Goal: Task Accomplishment & Management: Manage account settings

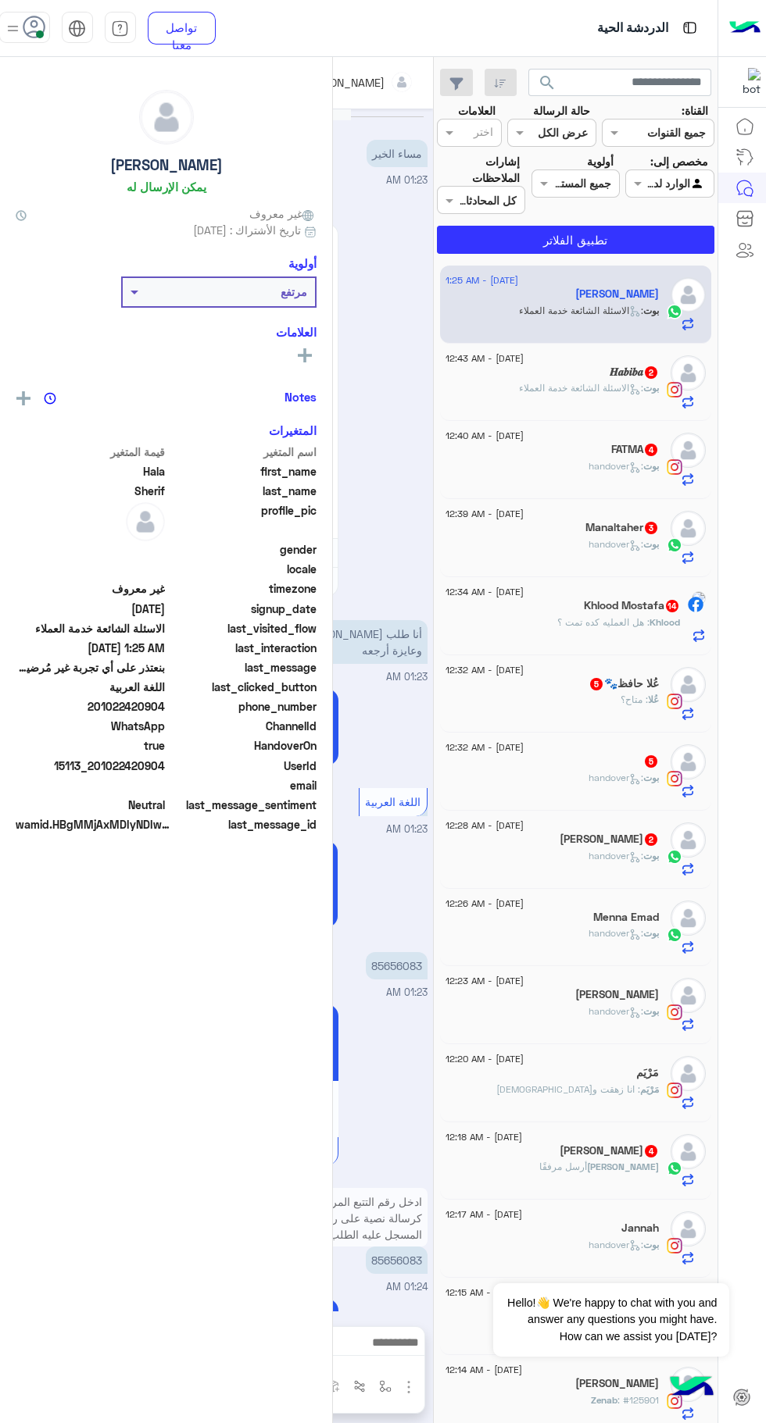
scroll to position [1028, 0]
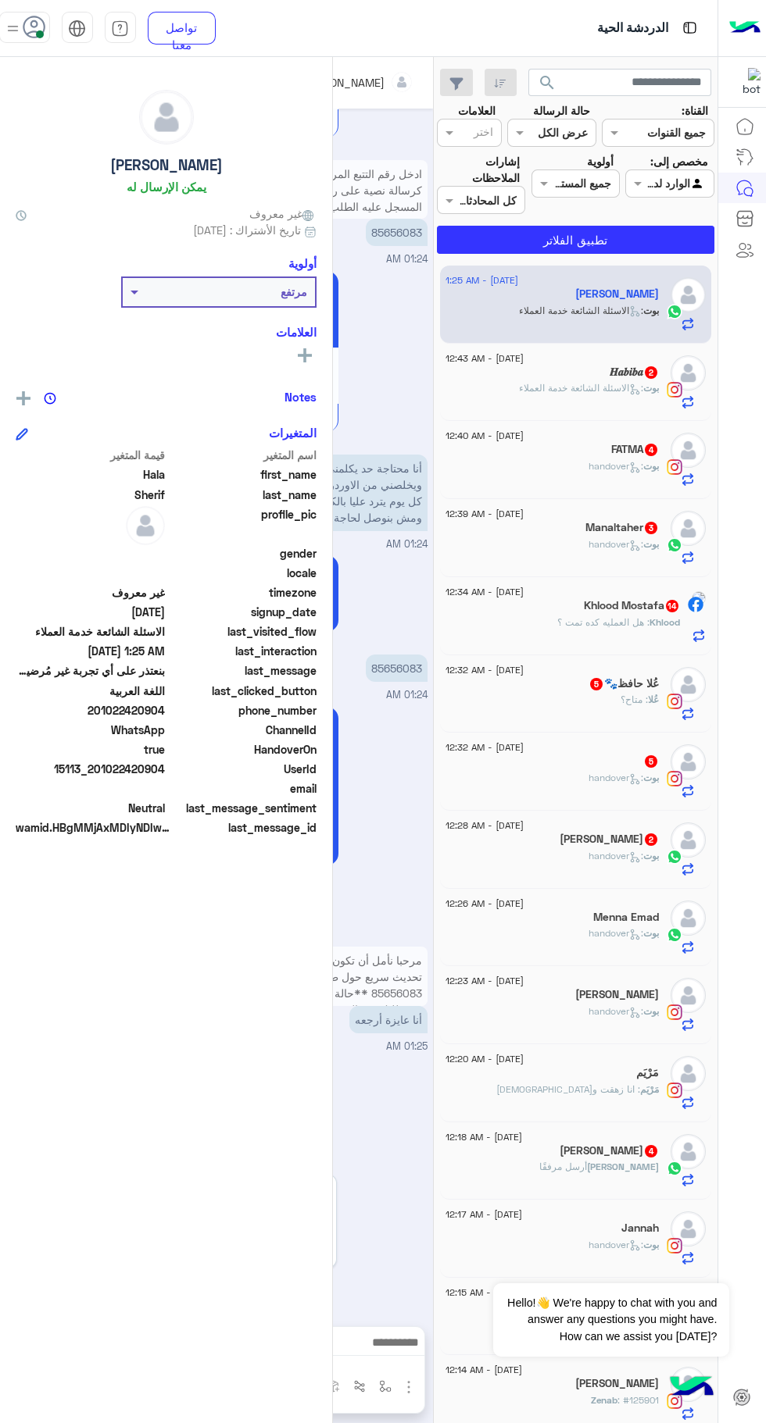
click at [40, 34] on span at bounding box center [40, 34] width 8 height 8
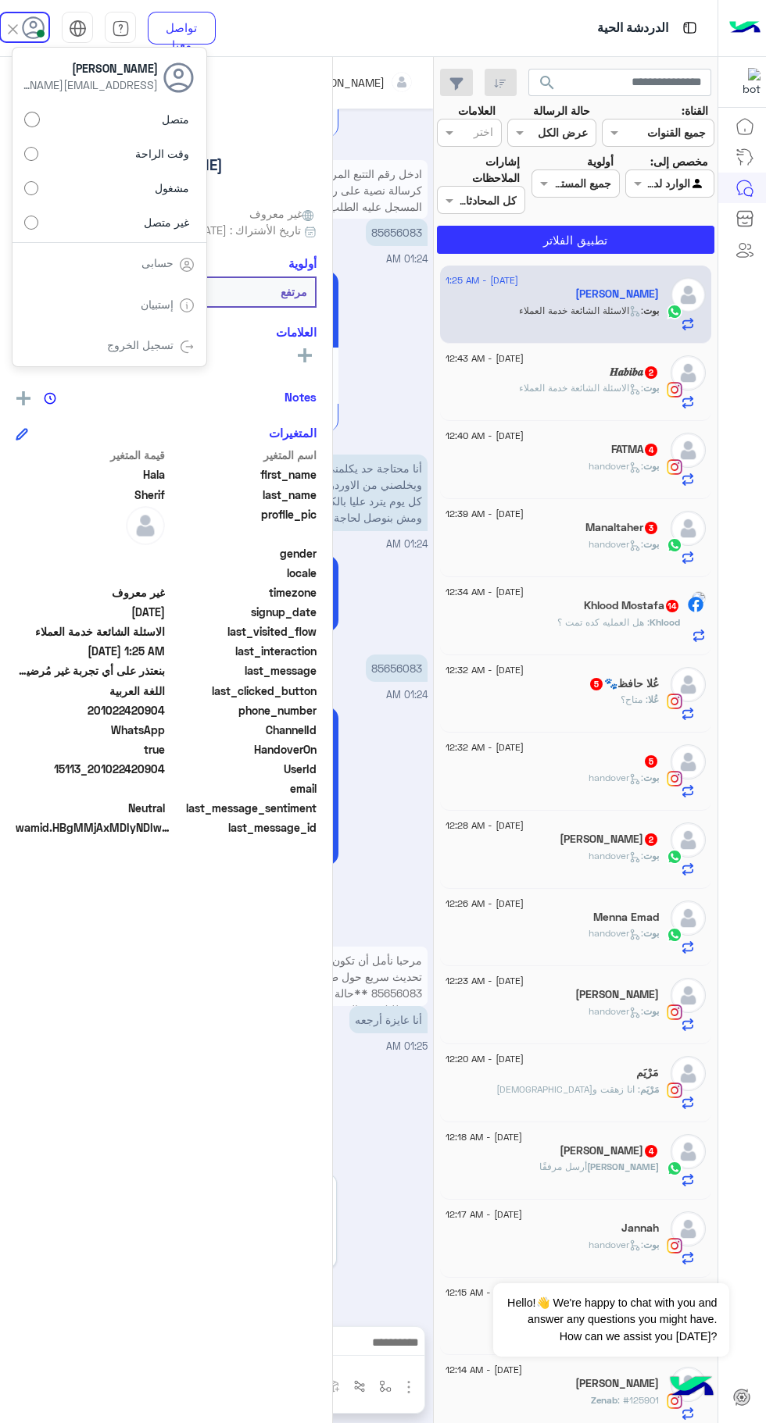
click at [33, 233] on label "غير متصل" at bounding box center [109, 222] width 170 height 28
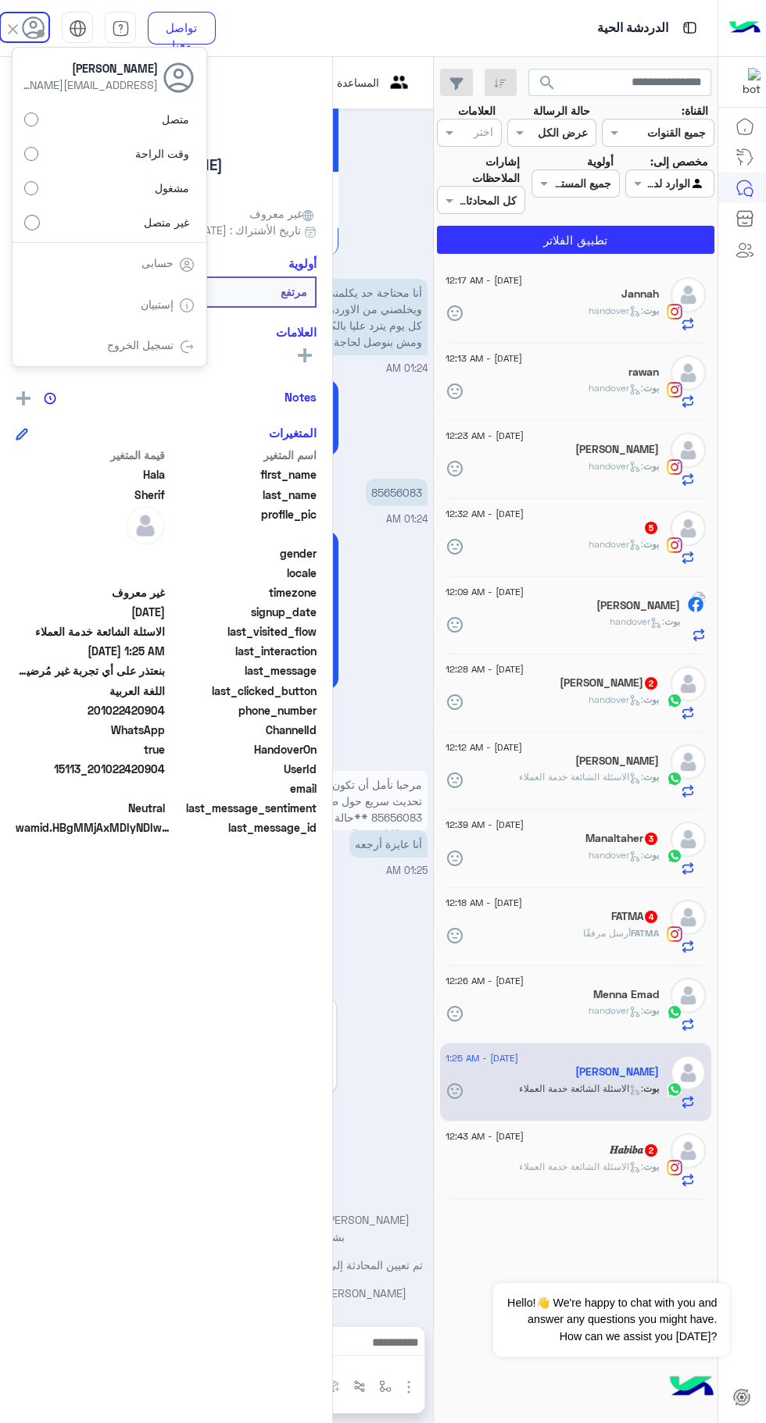
scroll to position [1232, 0]
click at [140, 362] on div "تسجيل الخروج" at bounding box center [109, 345] width 194 height 41
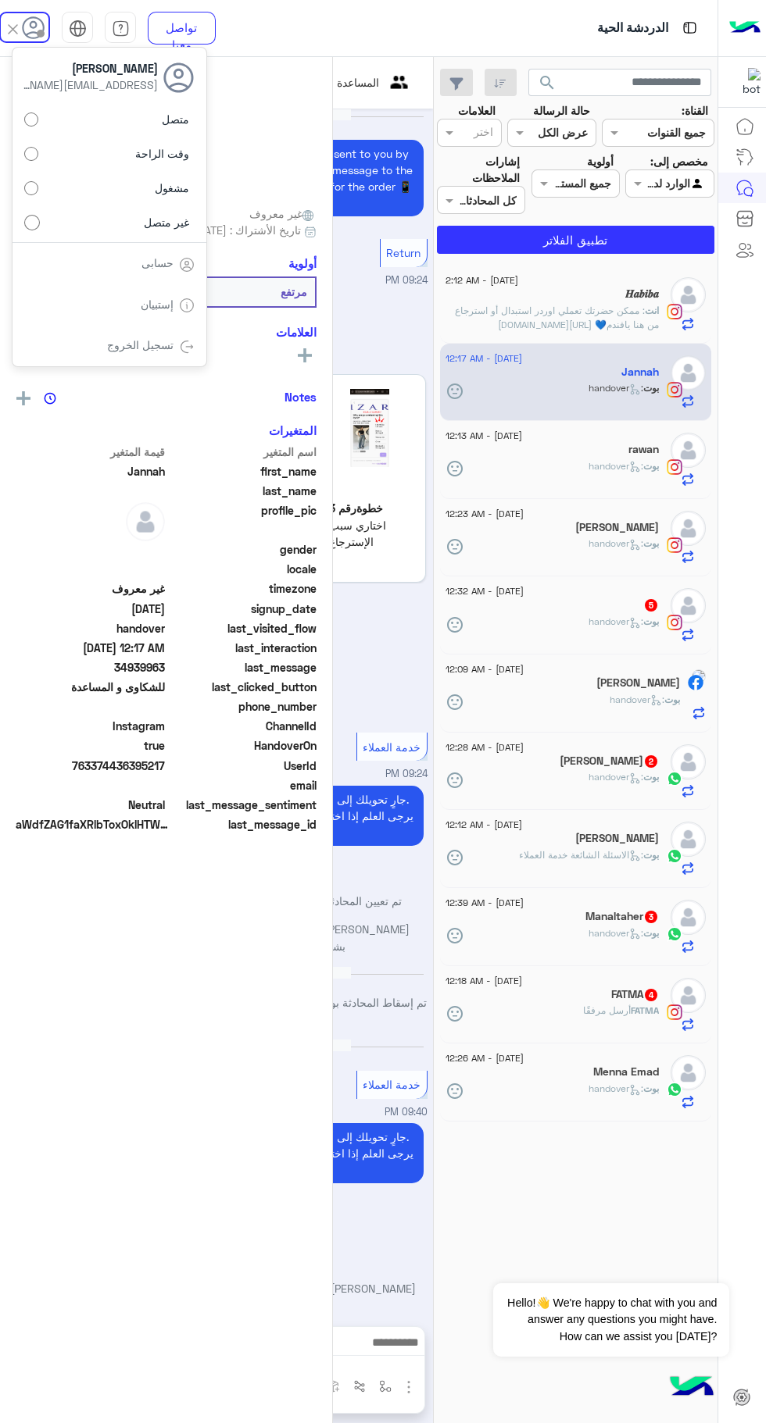
scroll to position [1168, 0]
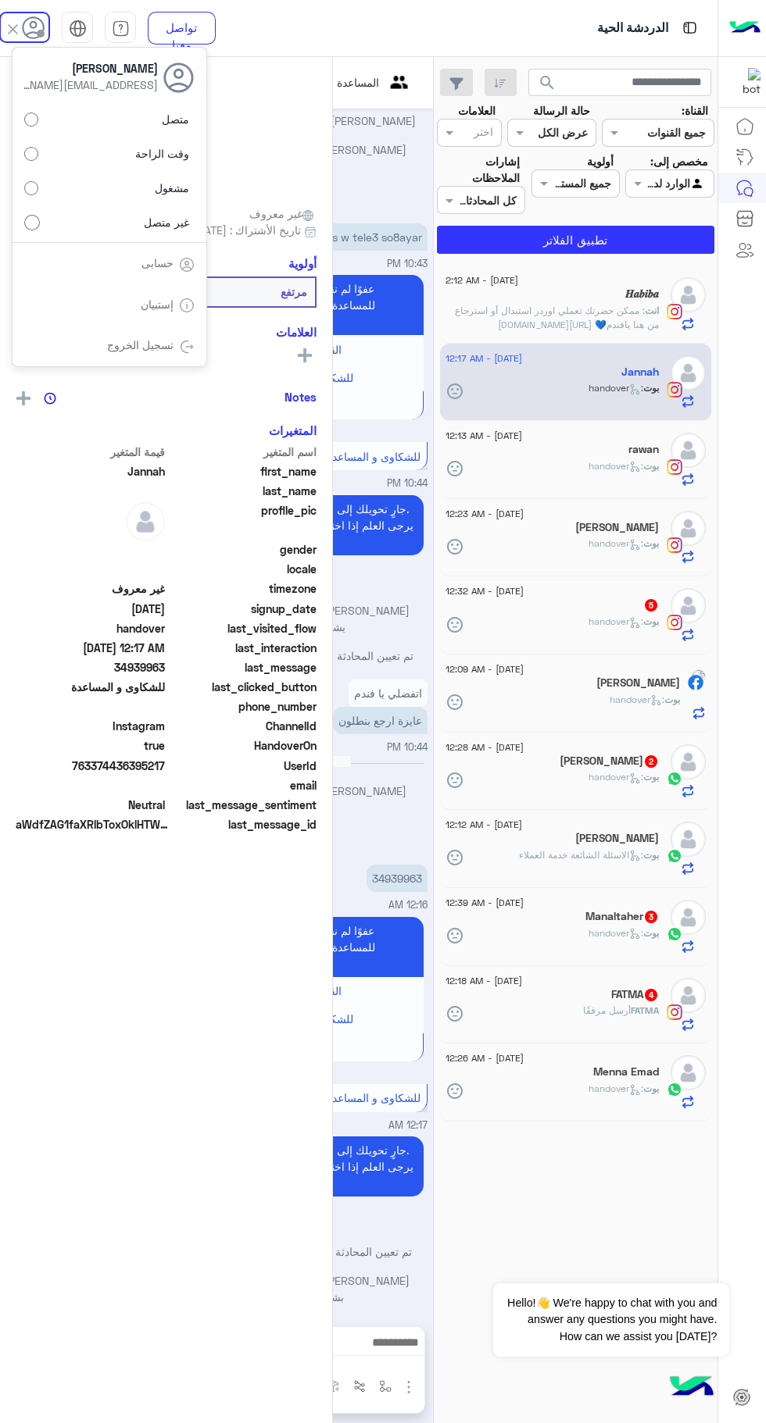
click at [145, 368] on div "رؤية الكل" at bounding box center [166, 357] width 301 height 24
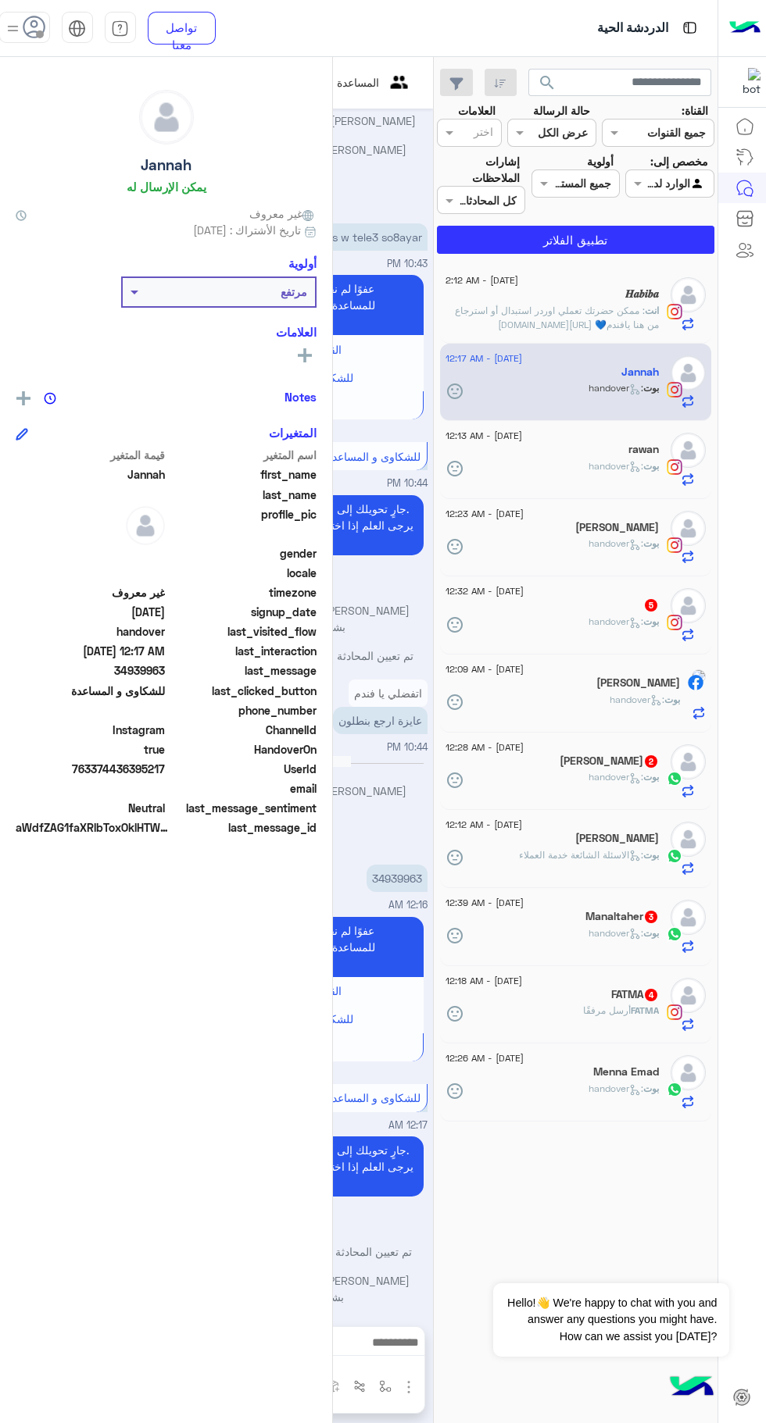
click at [37, 60] on div "Jannah يمكن الإرسال له غير معروف تاريخ الأشتراك : [DATE] أولوية مرتفع العلامات …" at bounding box center [166, 737] width 332 height 1361
click at [37, 66] on div "Jannah يمكن الإرسال له غير معروف تاريخ الأشتراك : [DATE] أولوية مرتفع العلامات …" at bounding box center [166, 737] width 332 height 1361
click at [40, 34] on span at bounding box center [40, 34] width 8 height 8
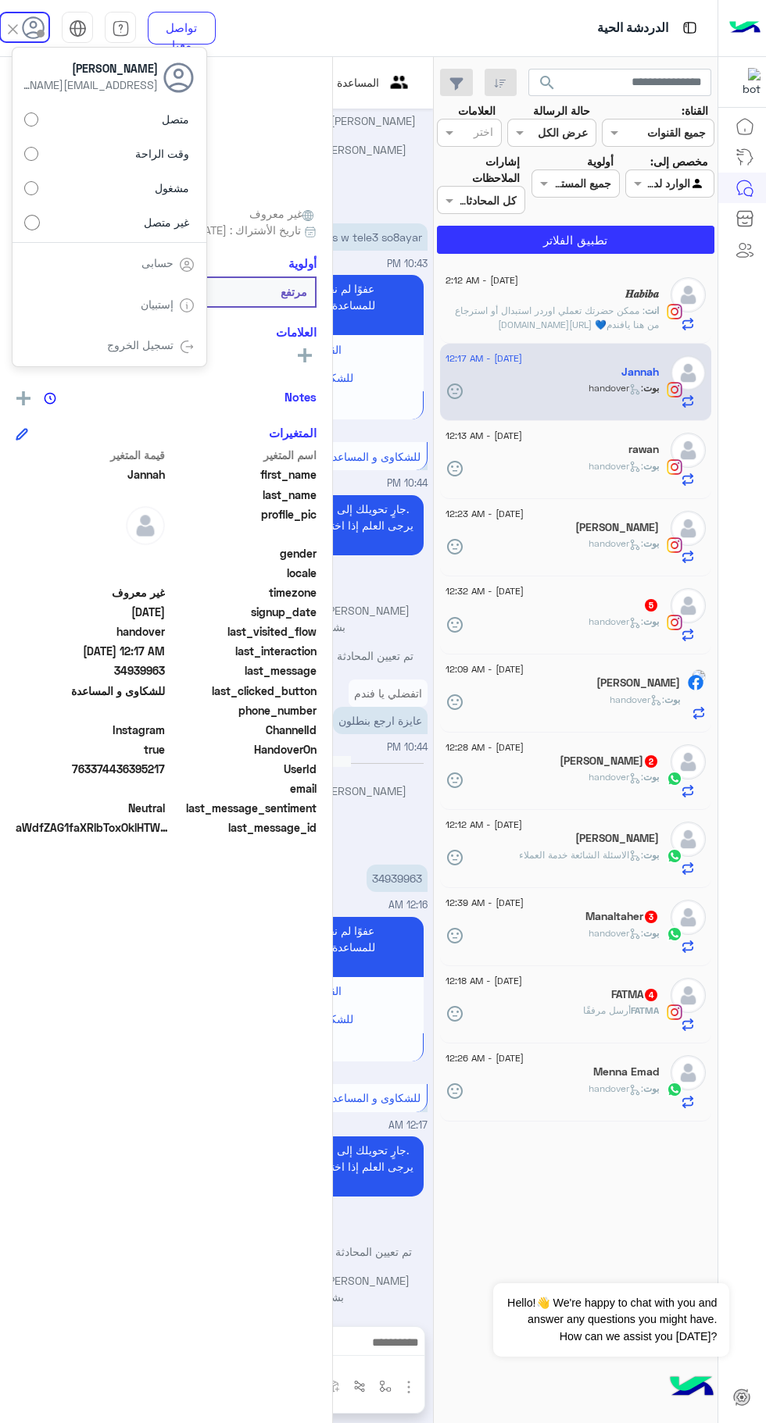
click at [152, 354] on div "تسجيل الخروج" at bounding box center [109, 345] width 194 height 41
click at [177, 357] on div "تسجيل الخروج" at bounding box center [109, 345] width 194 height 41
click at [180, 368] on div "رؤية الكل" at bounding box center [166, 357] width 301 height 24
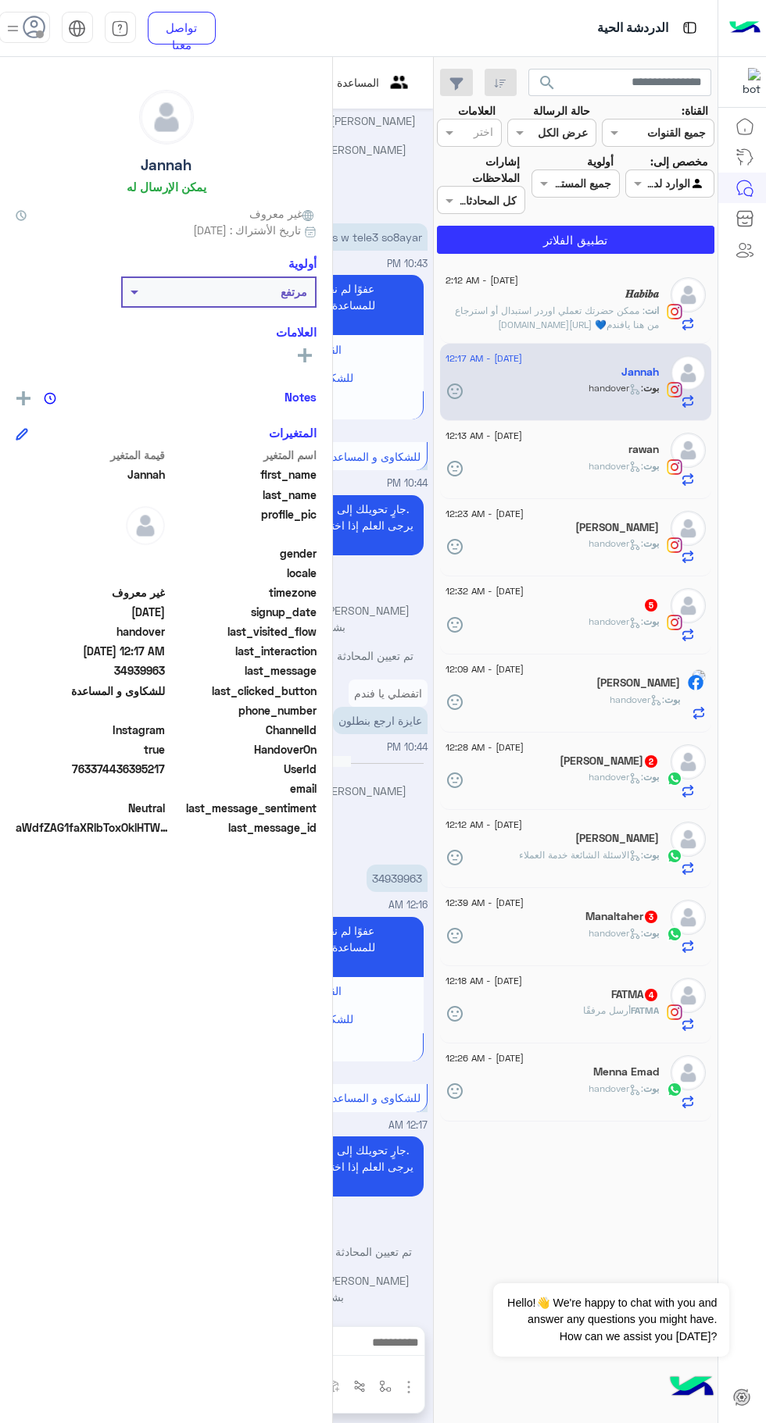
click at [40, 34] on span at bounding box center [40, 34] width 8 height 8
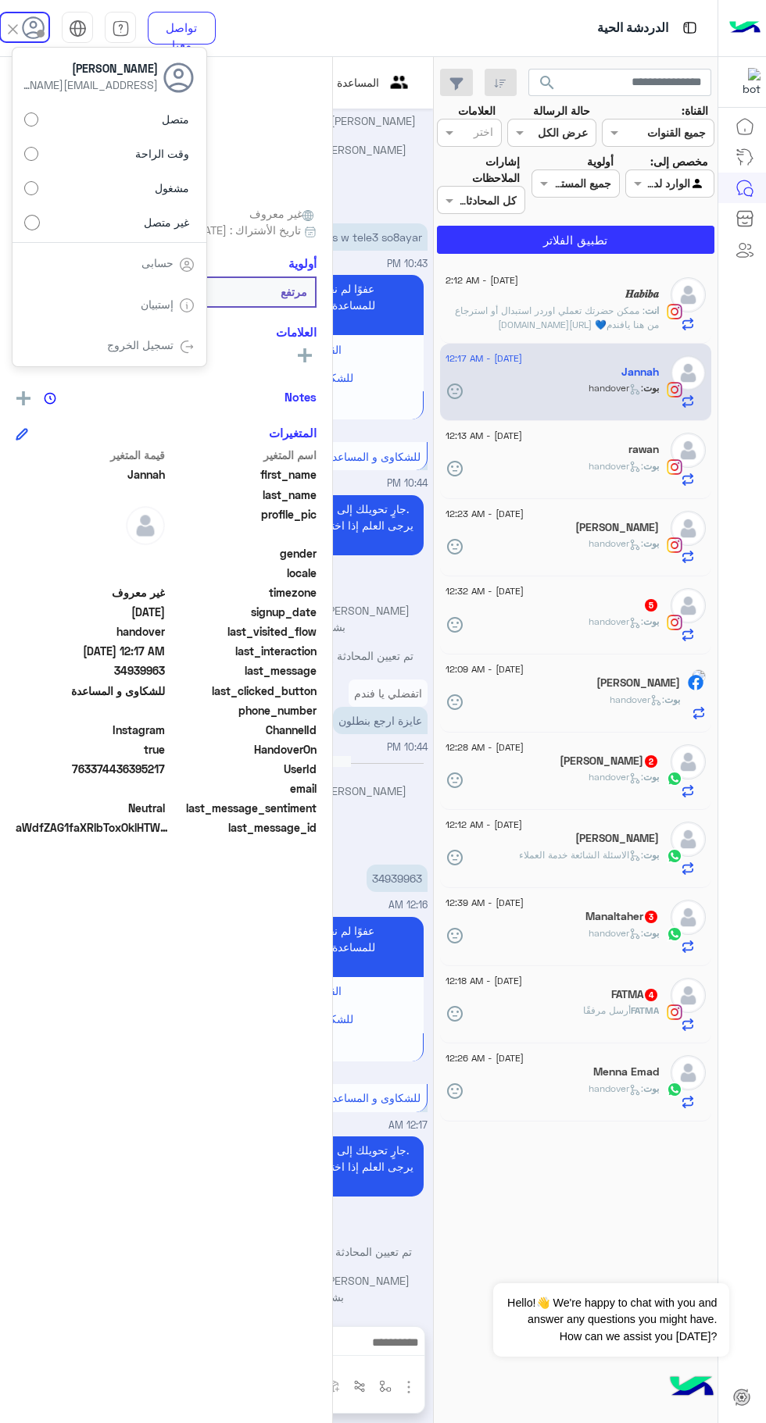
click at [65, 132] on label "متصل" at bounding box center [109, 119] width 170 height 28
click at [71, 241] on div "متصل وقت الراحة مشغول غير متصل" at bounding box center [109, 173] width 194 height 137
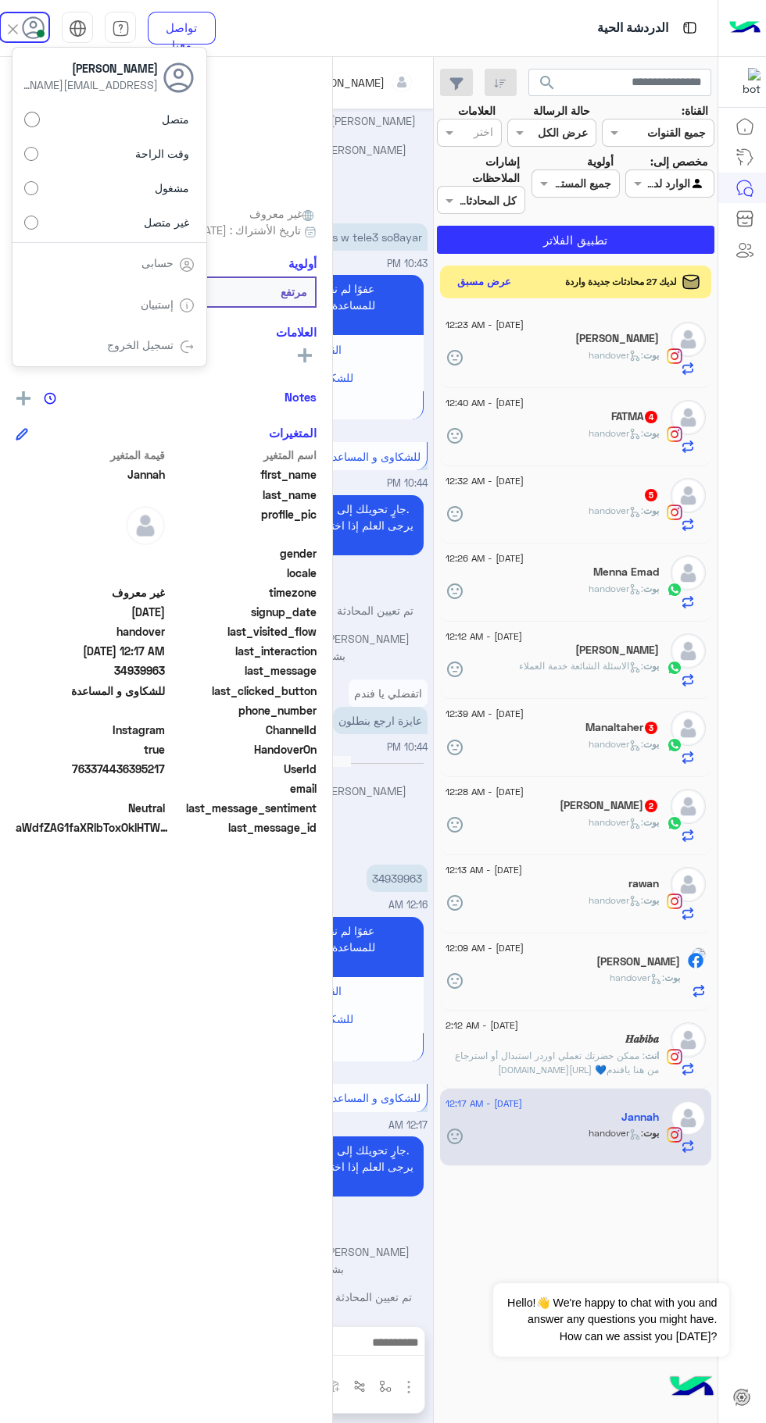
click at [498, 286] on button "عرض مسبق" at bounding box center [485, 282] width 66 height 21
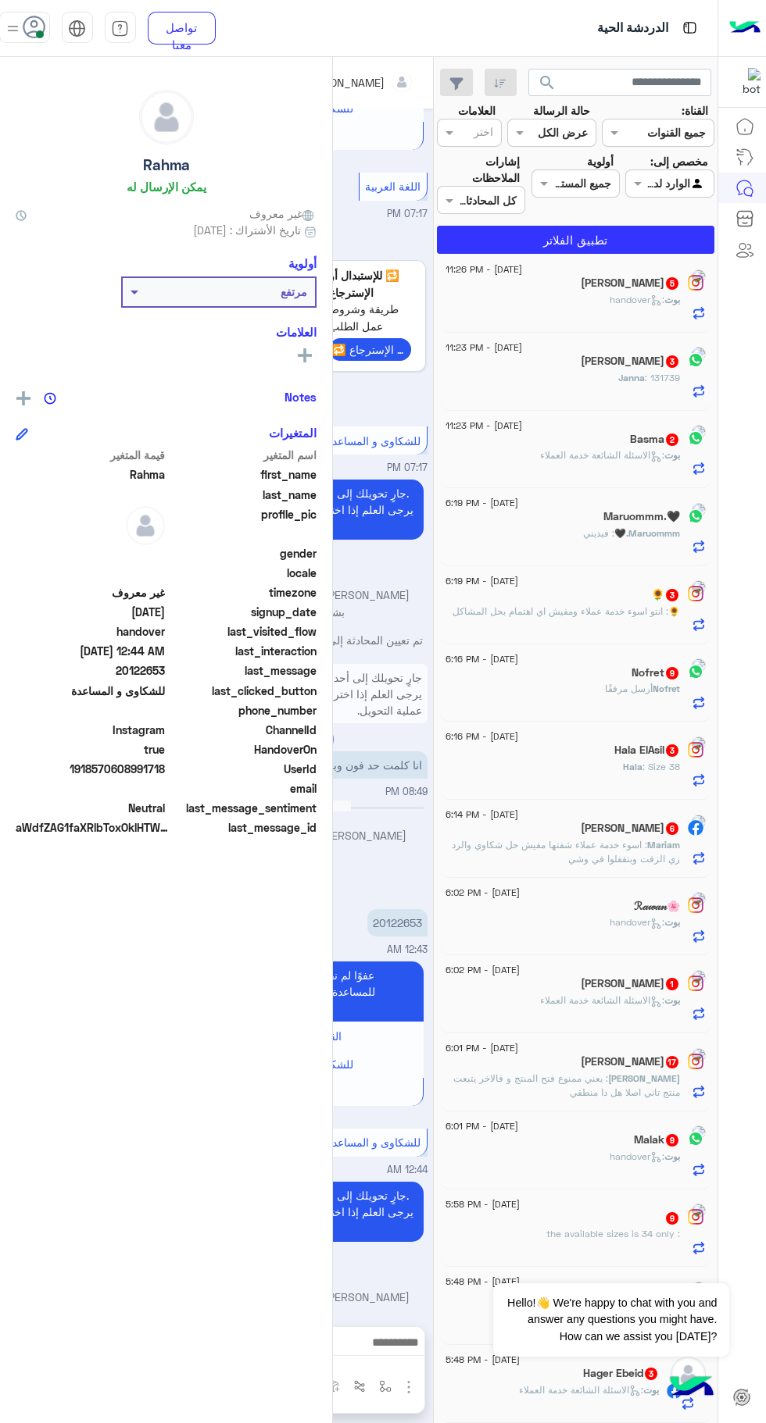
scroll to position [8, 0]
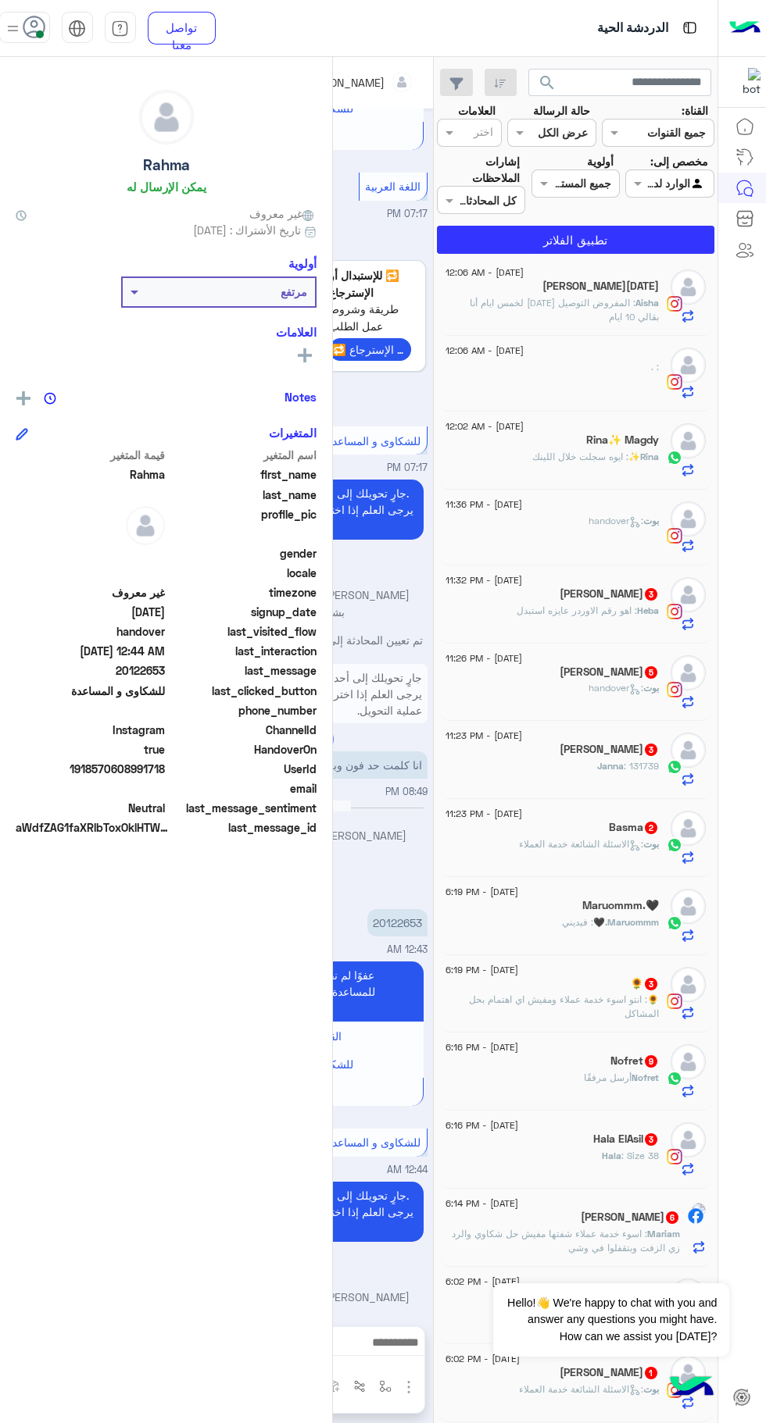
click at [40, 34] on span at bounding box center [40, 34] width 8 height 8
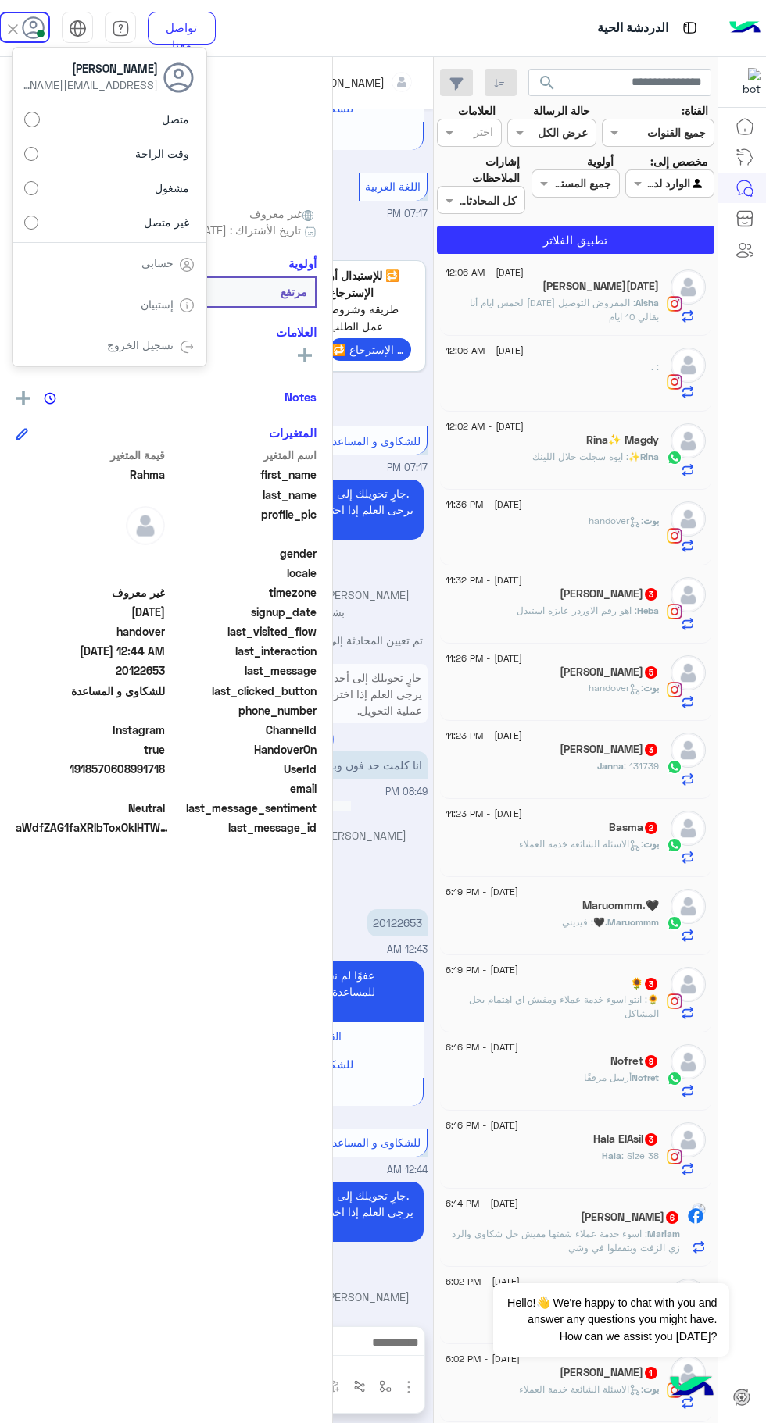
click at [43, 233] on label "غير متصل" at bounding box center [109, 222] width 170 height 28
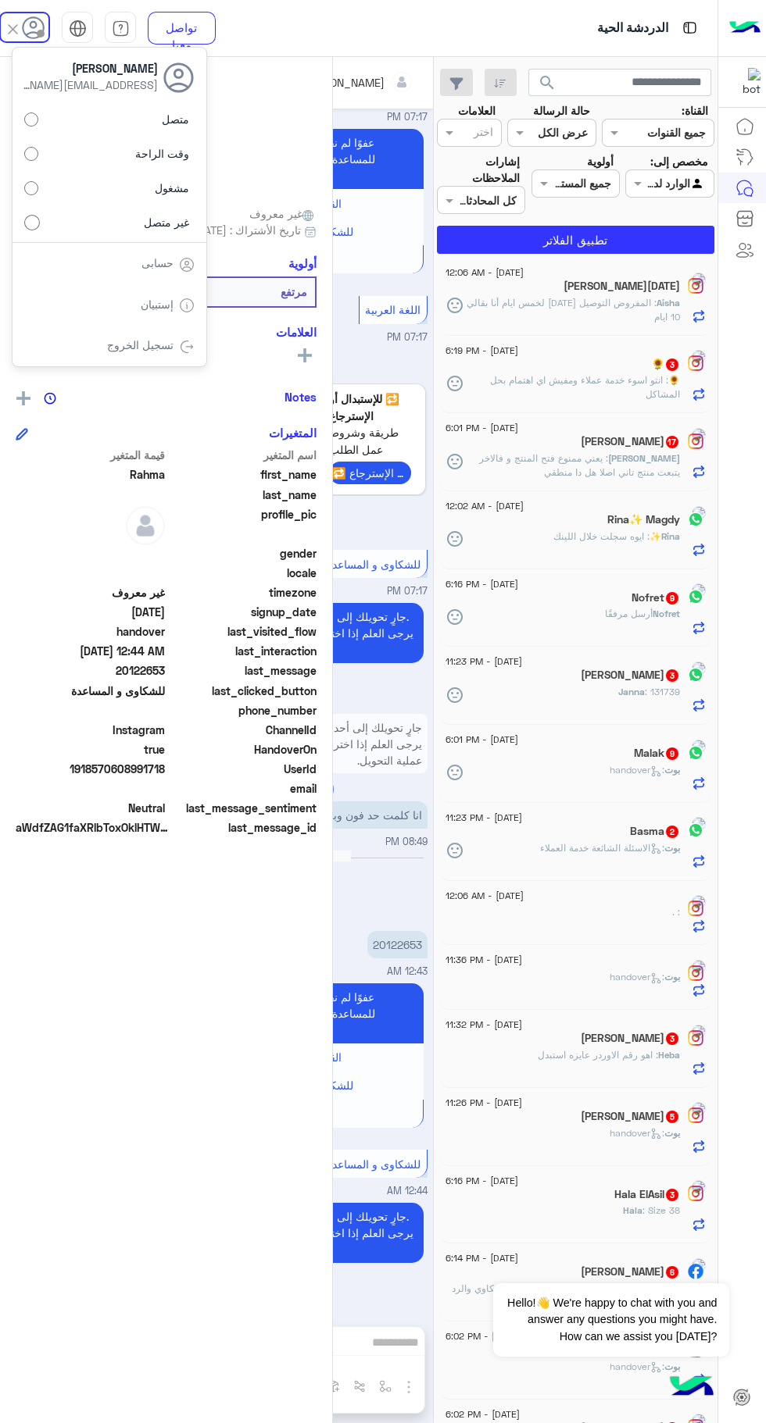
scroll to position [568, 0]
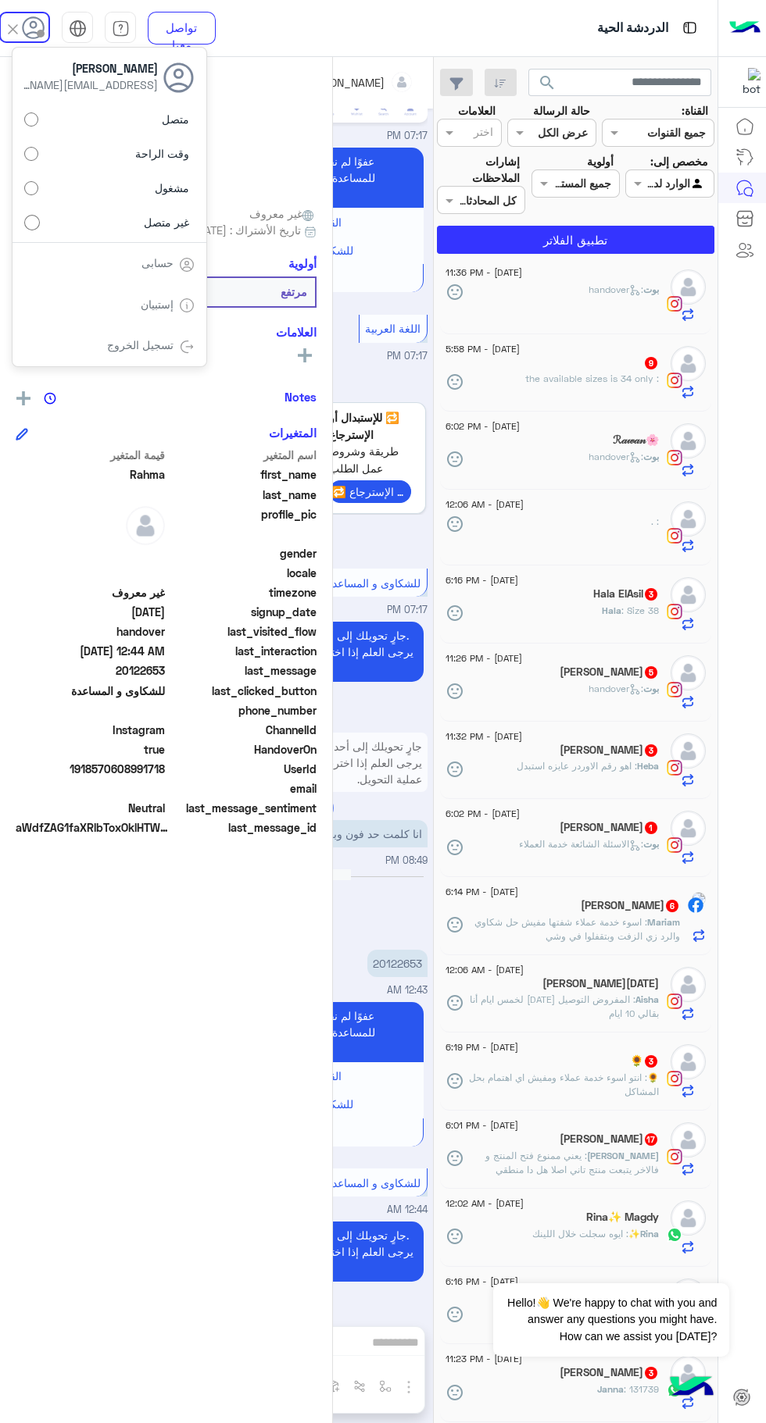
click at [166, 303] on link "إستبيان" at bounding box center [157, 304] width 33 height 13
click at [171, 359] on div "تسجيل الخروج" at bounding box center [109, 345] width 194 height 41
click at [139, 362] on div "تسجيل الخروج" at bounding box center [109, 345] width 194 height 41
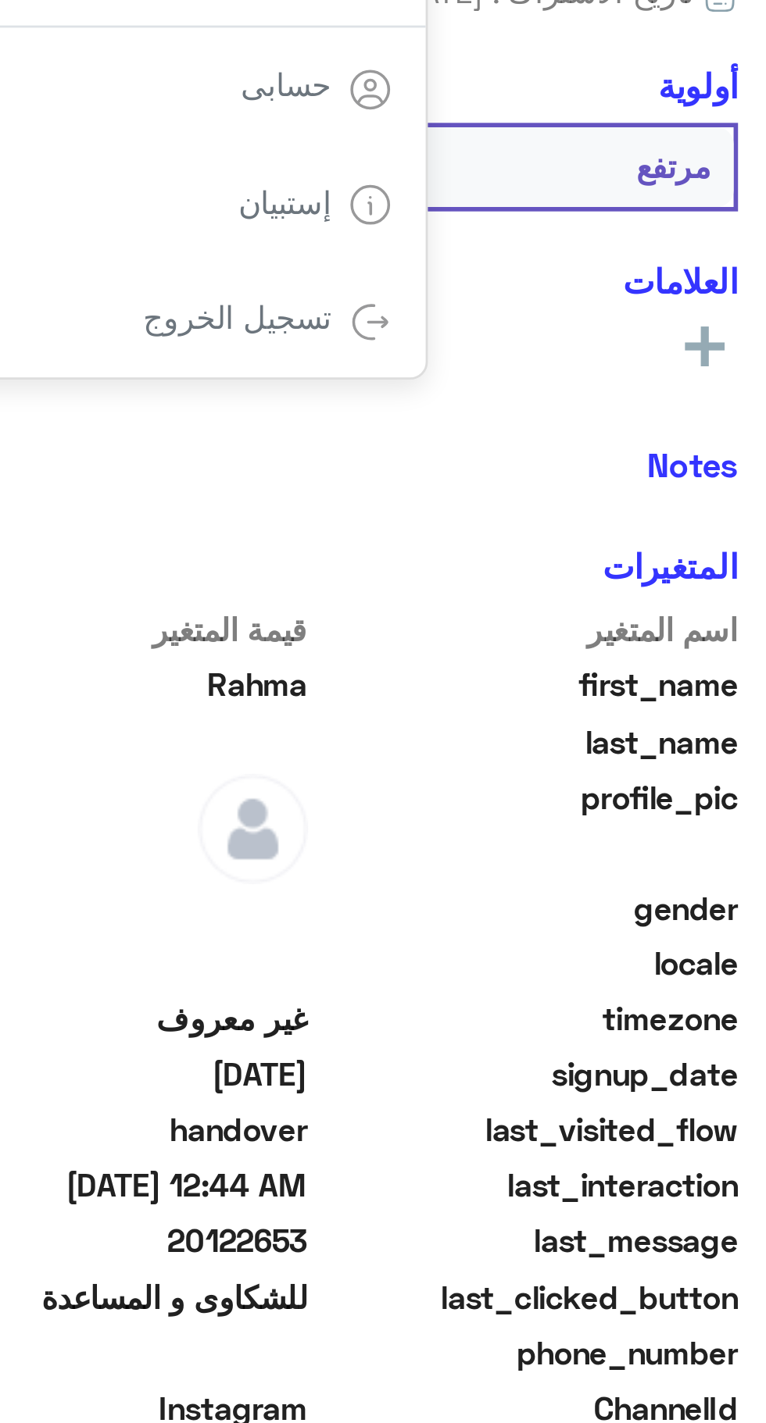
click at [156, 347] on link "تسجيل الخروج" at bounding box center [140, 344] width 66 height 13
click at [191, 352] on img at bounding box center [187, 347] width 16 height 16
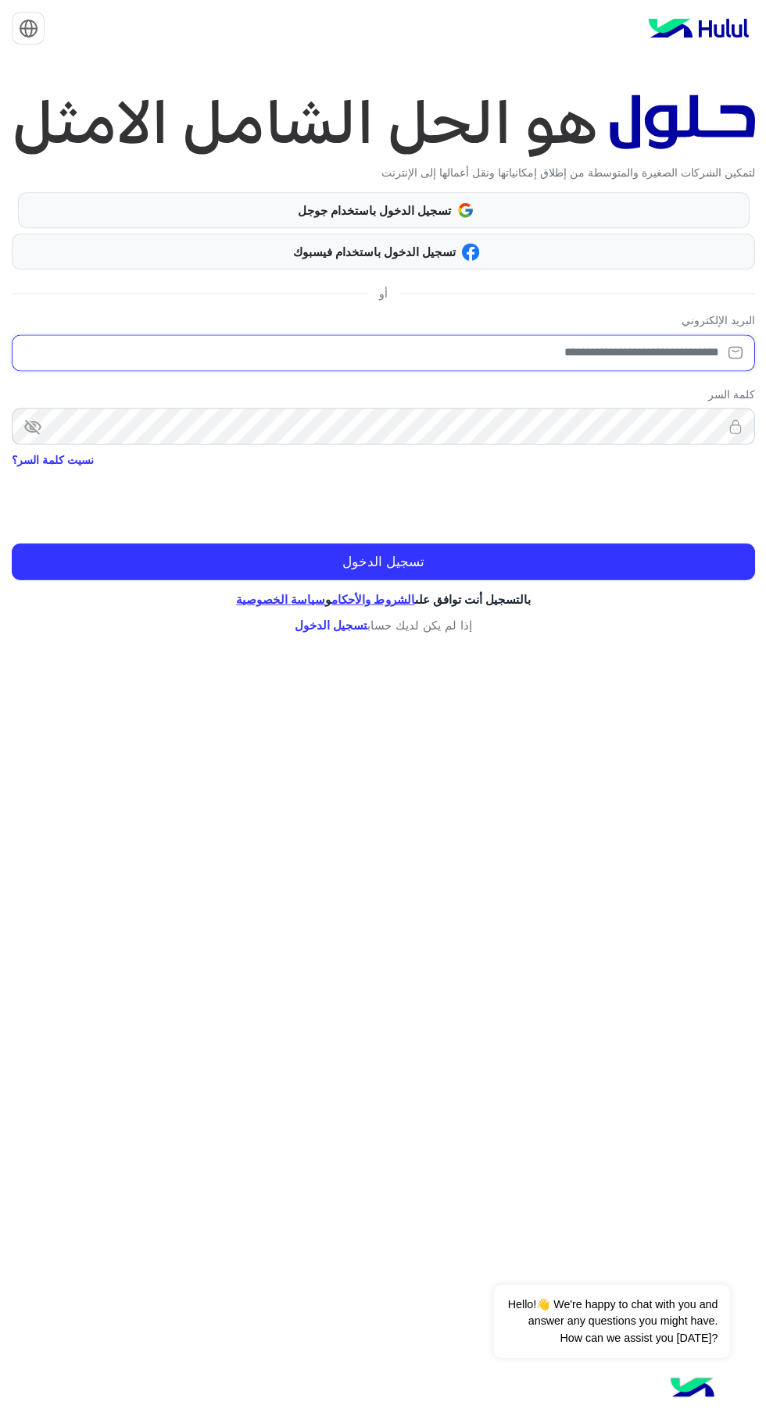
click at [672, 355] on input "email" at bounding box center [383, 352] width 742 height 37
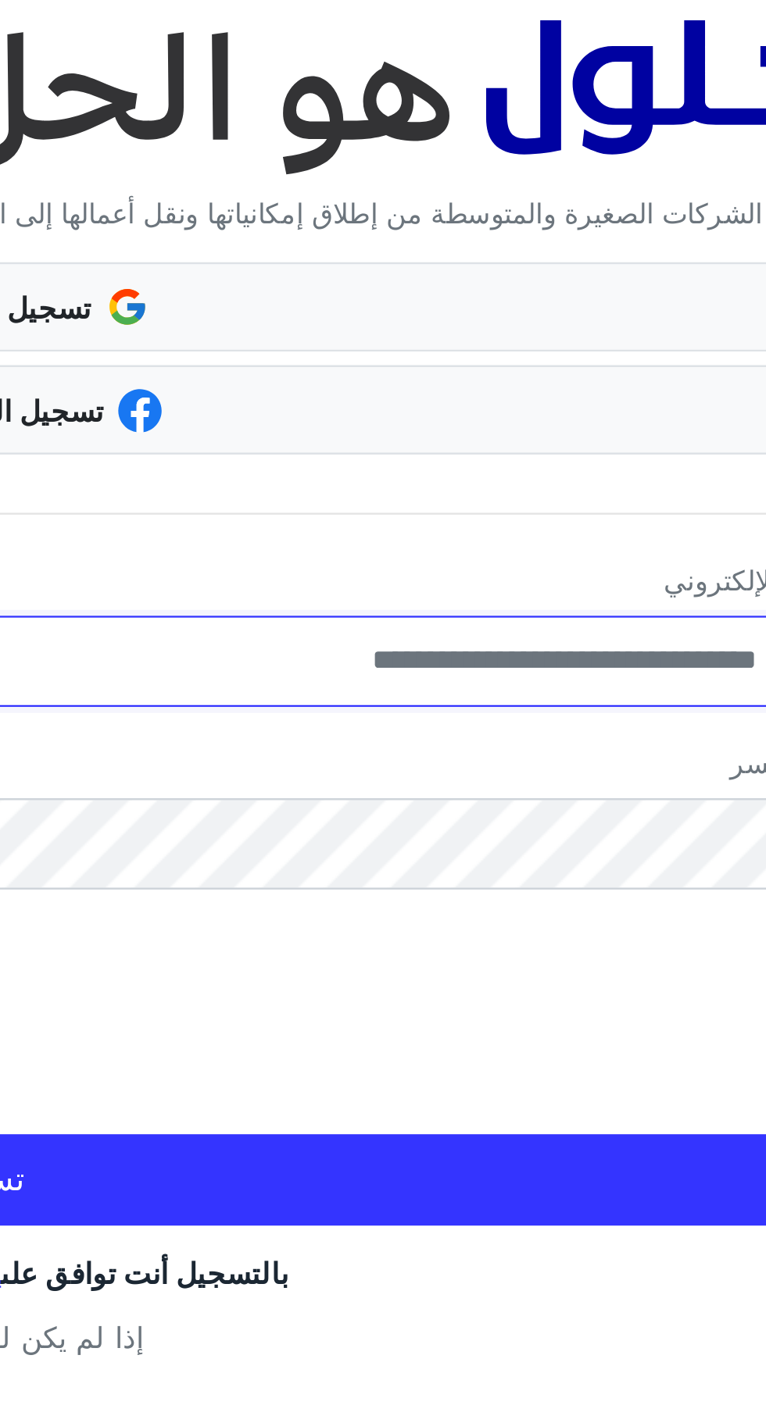
type input "**********"
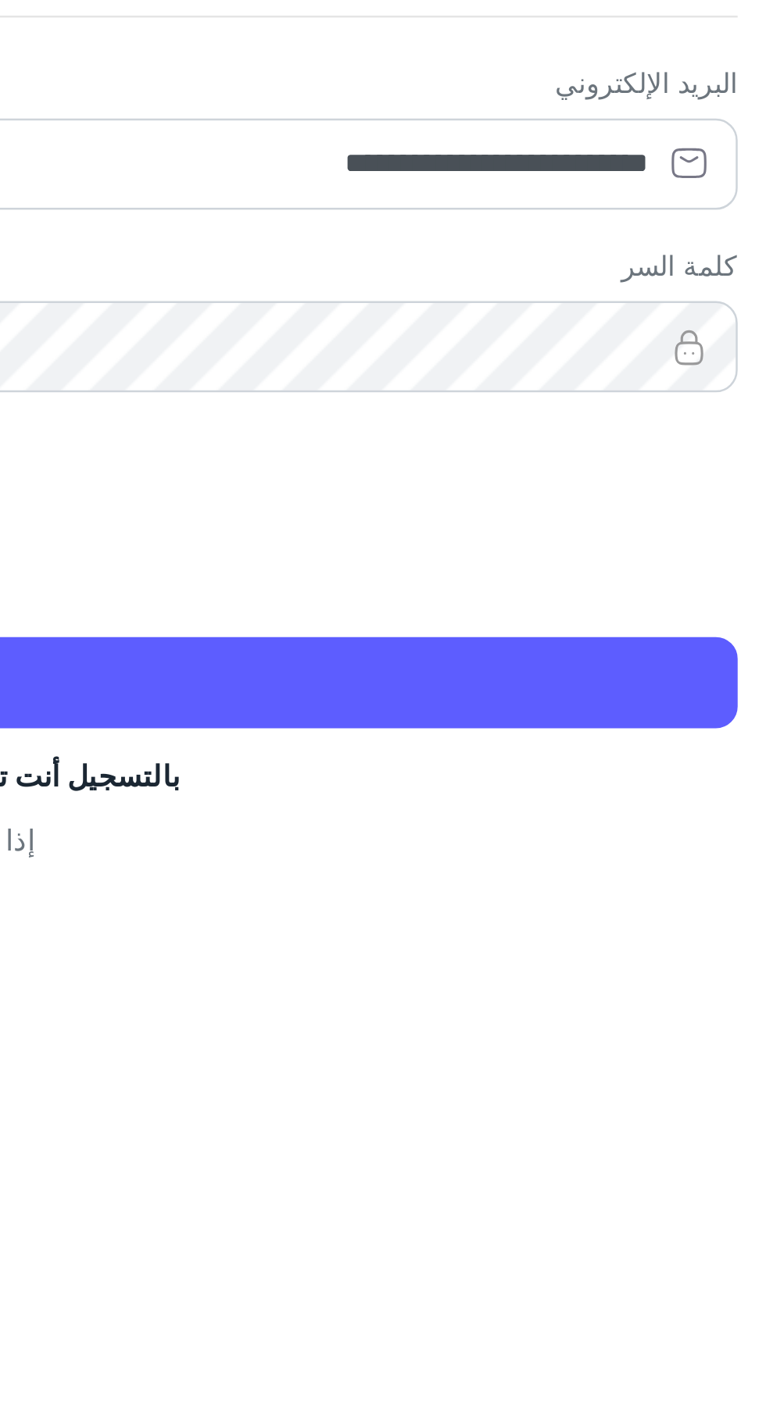
click at [644, 566] on button "تسجيل الدخول" at bounding box center [383, 561] width 742 height 37
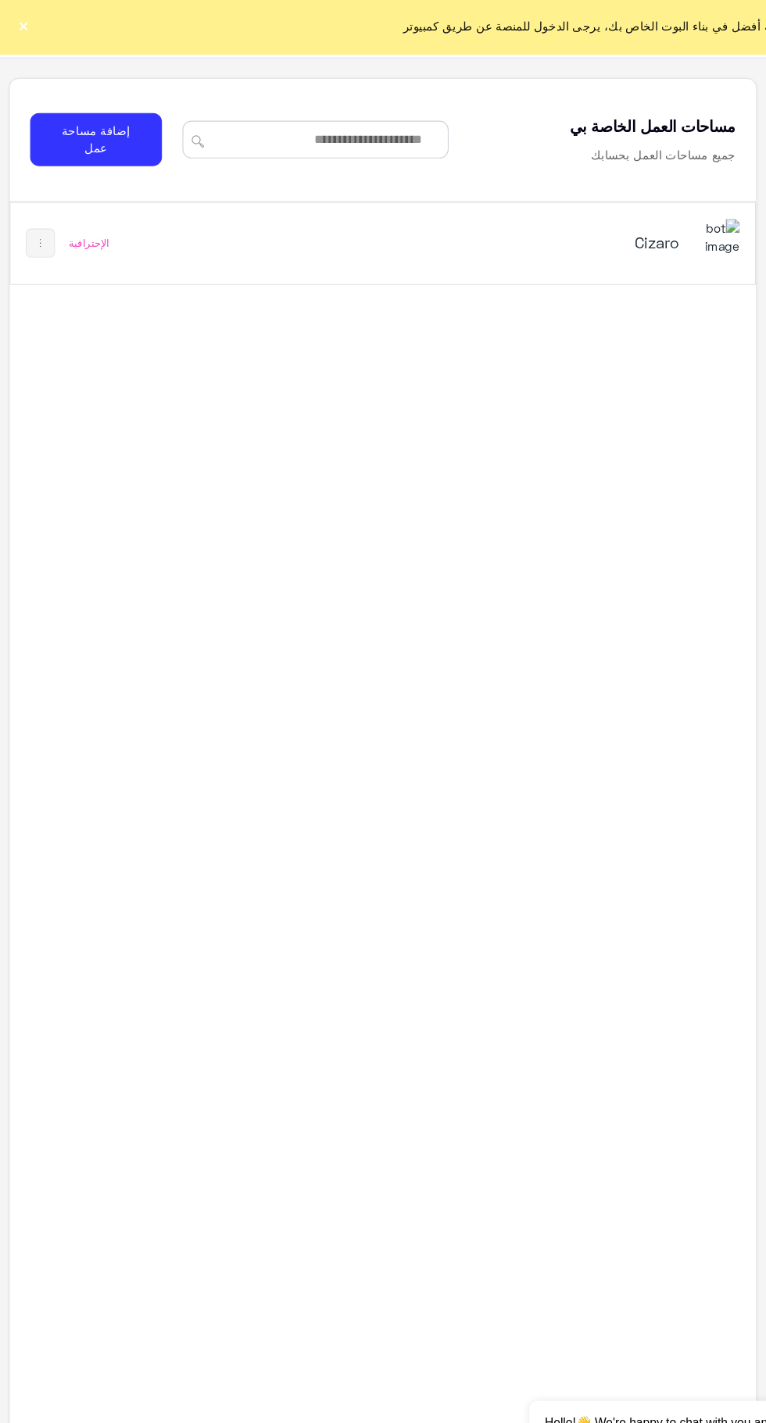
scroll to position [3, 0]
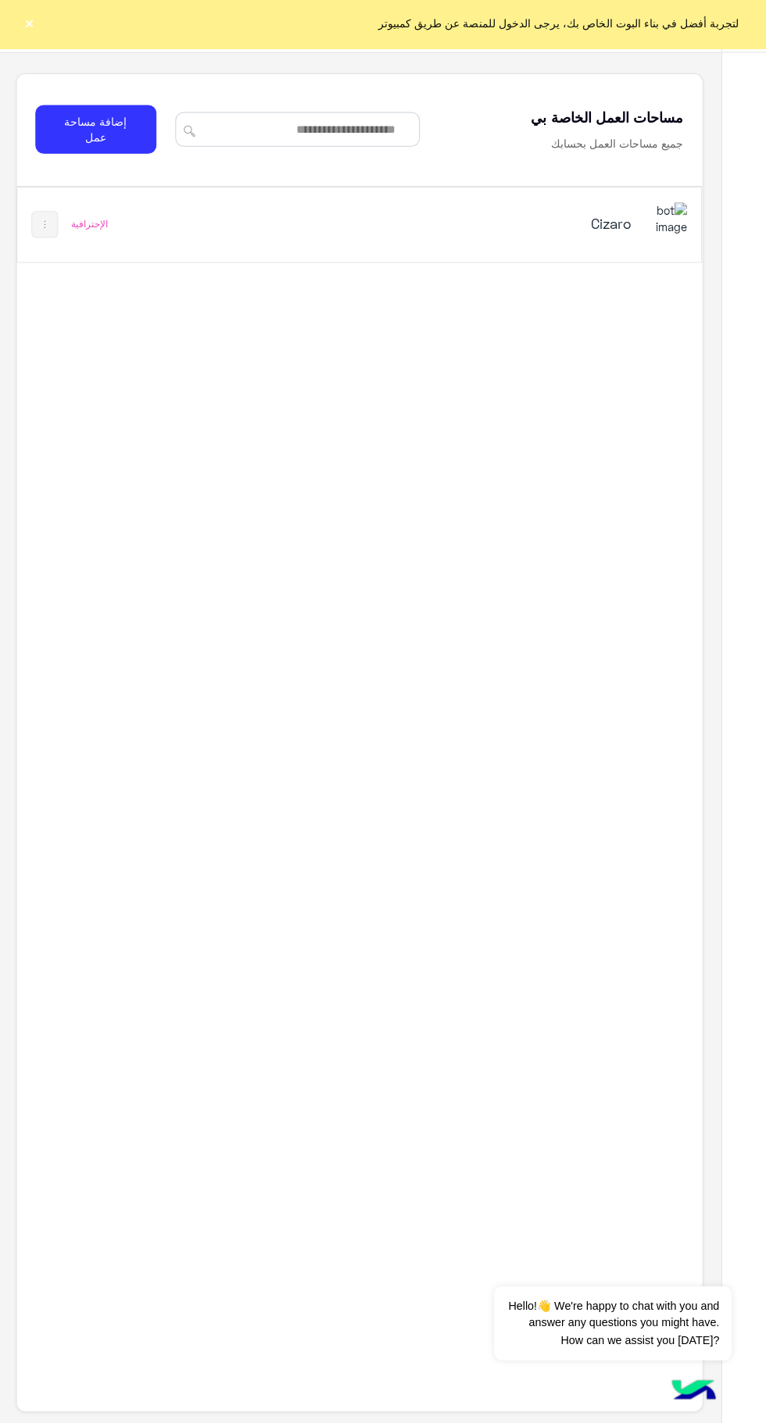
click at [528, 246] on div "Cizaro" at bounding box center [490, 228] width 391 height 45
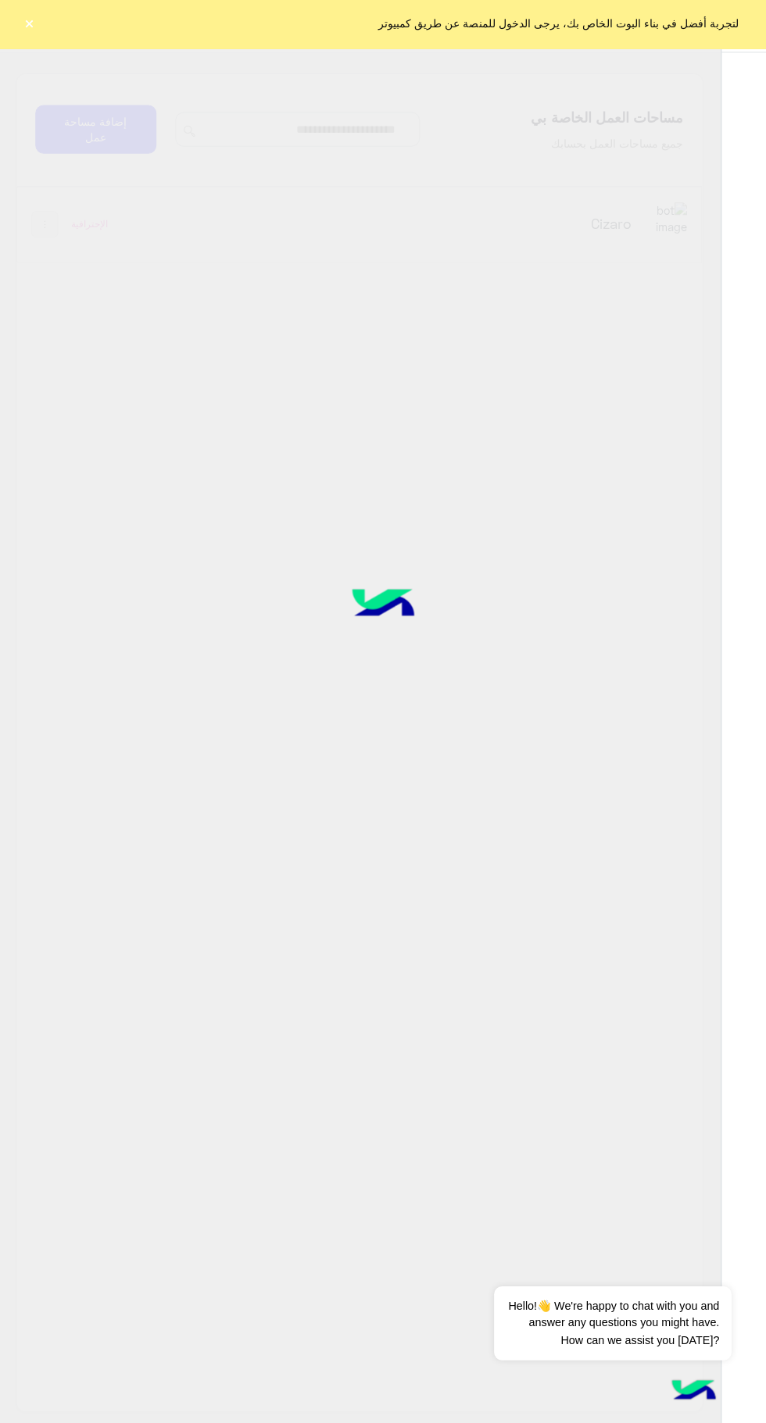
click at [77, 33] on div "لتجربة أفضل في بناء البوت الخاص بك، يرجى الدخول للمنصة عن طريق كمبيوتر ×" at bounding box center [383, 26] width 766 height 53
click at [31, 34] on button "×" at bounding box center [31, 27] width 16 height 16
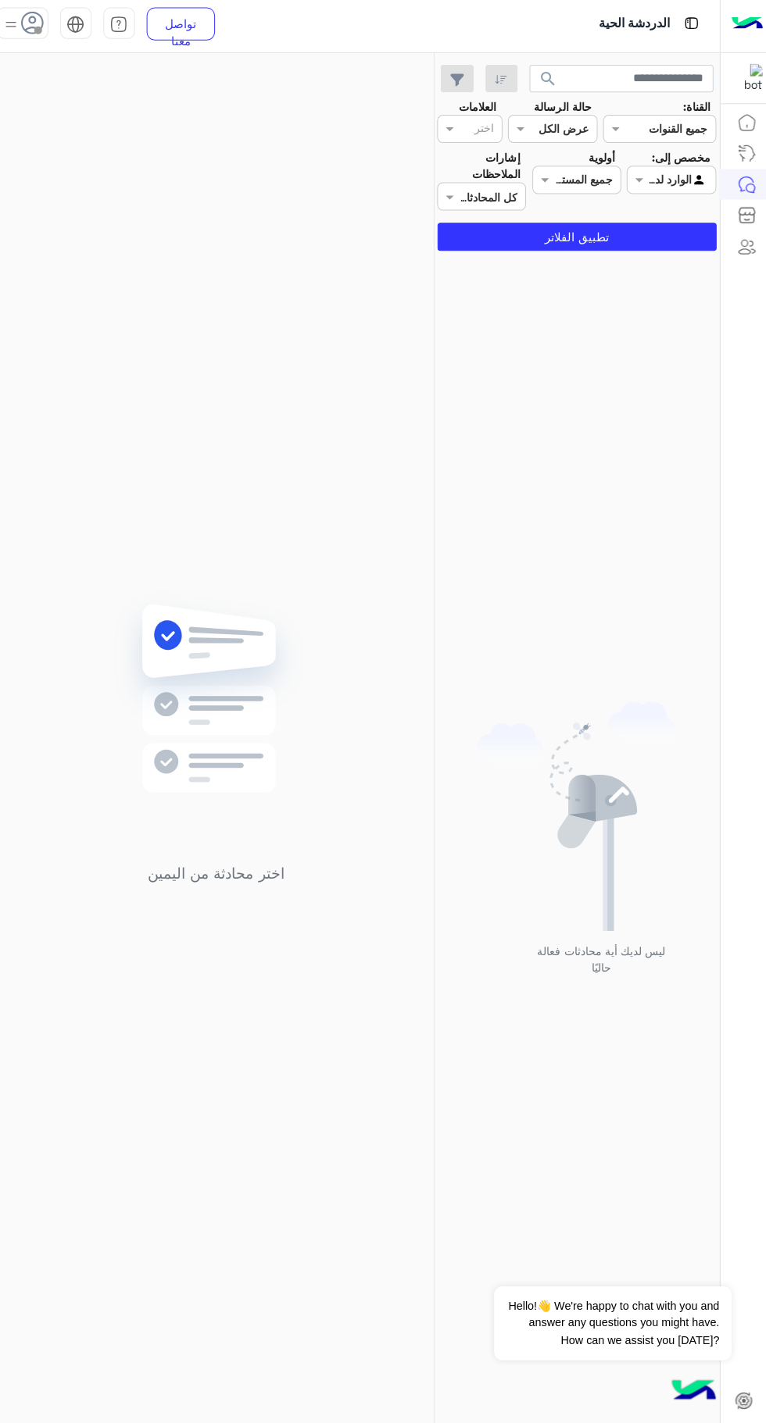
click at [48, 66] on div "اختر محادثة من اليمين" at bounding box center [217, 743] width 432 height 1373
click at [40, 34] on span at bounding box center [40, 34] width 8 height 8
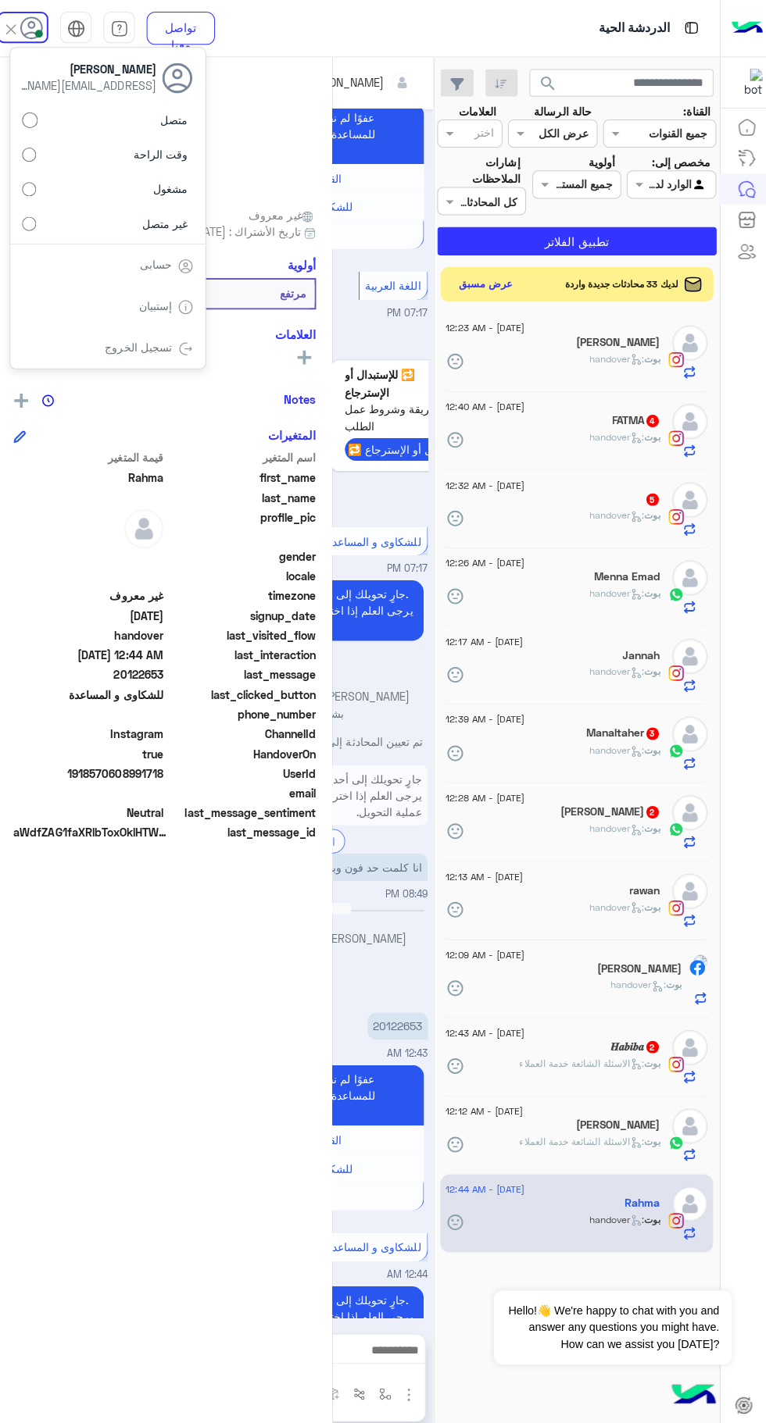
scroll to position [732, 0]
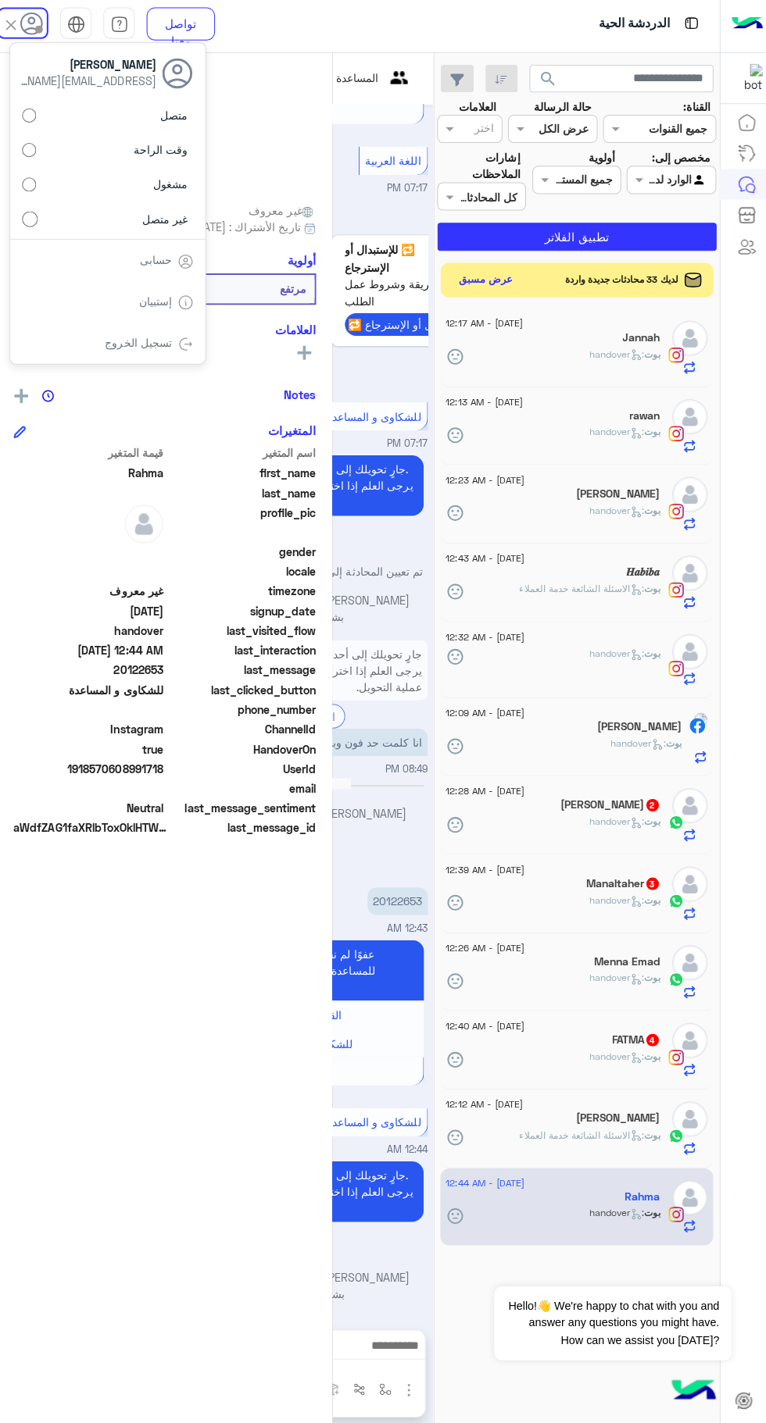
click at [115, 355] on div "تسجيل الخروج" at bounding box center [109, 345] width 194 height 41
click at [162, 372] on div "Rahma يمكن الإرسال له غير معروف تاريخ الأشتراك : [DATE] أولوية مرتفع العلامات ر…" at bounding box center [166, 737] width 332 height 1361
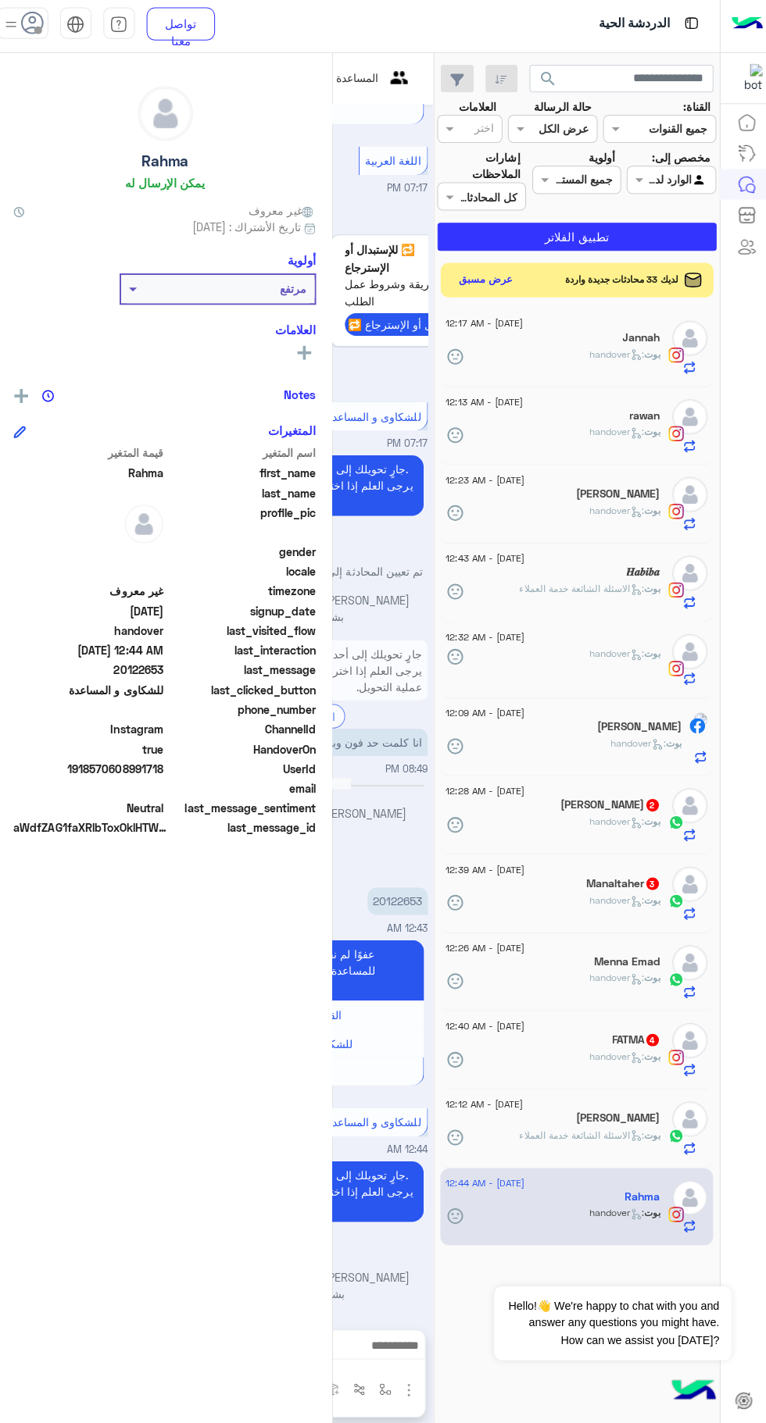
click at [29, 66] on div "Rahma يمكن الإرسال له غير معروف تاريخ الأشتراك : [DATE] أولوية مرتفع العلامات ر…" at bounding box center [166, 737] width 332 height 1361
click at [40, 34] on span at bounding box center [40, 34] width 8 height 8
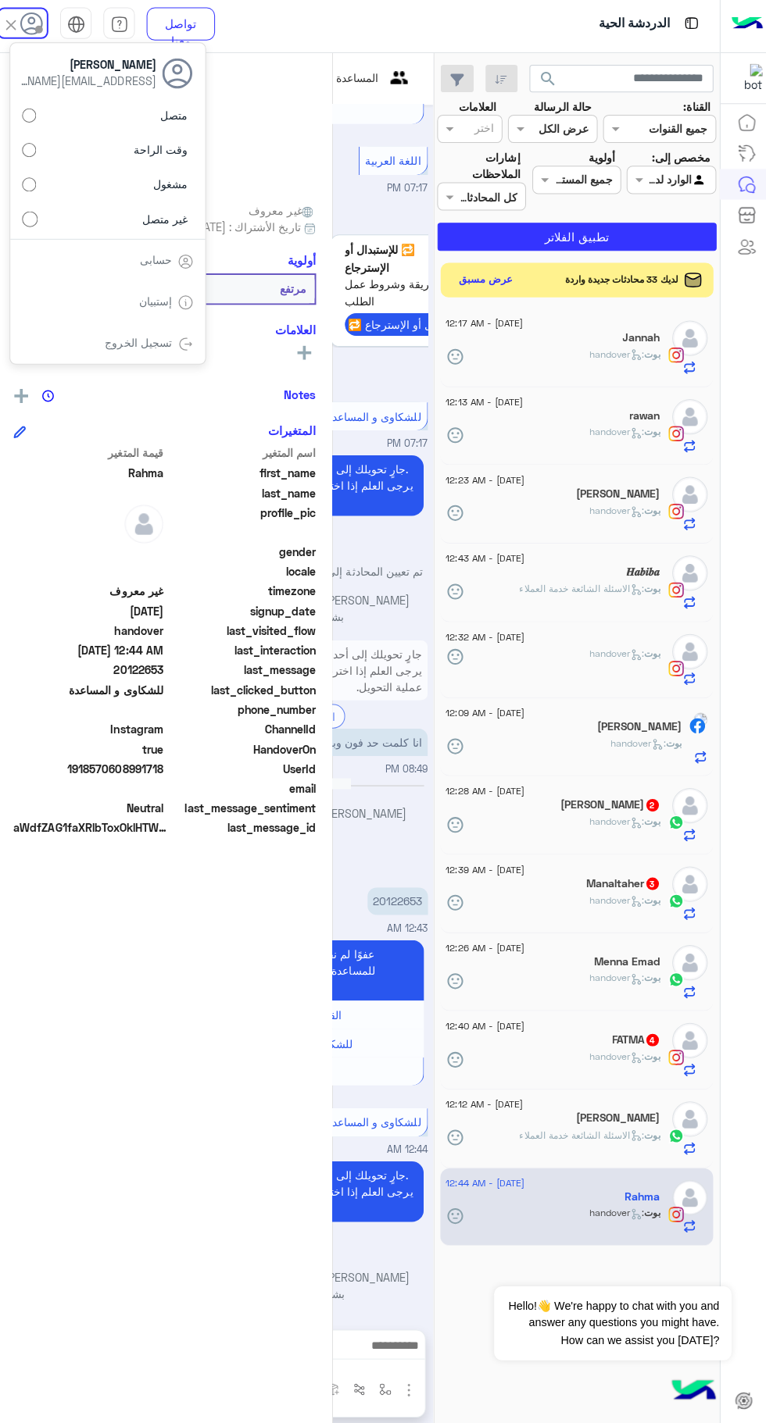
click at [138, 354] on div "تسجيل الخروج" at bounding box center [109, 345] width 194 height 41
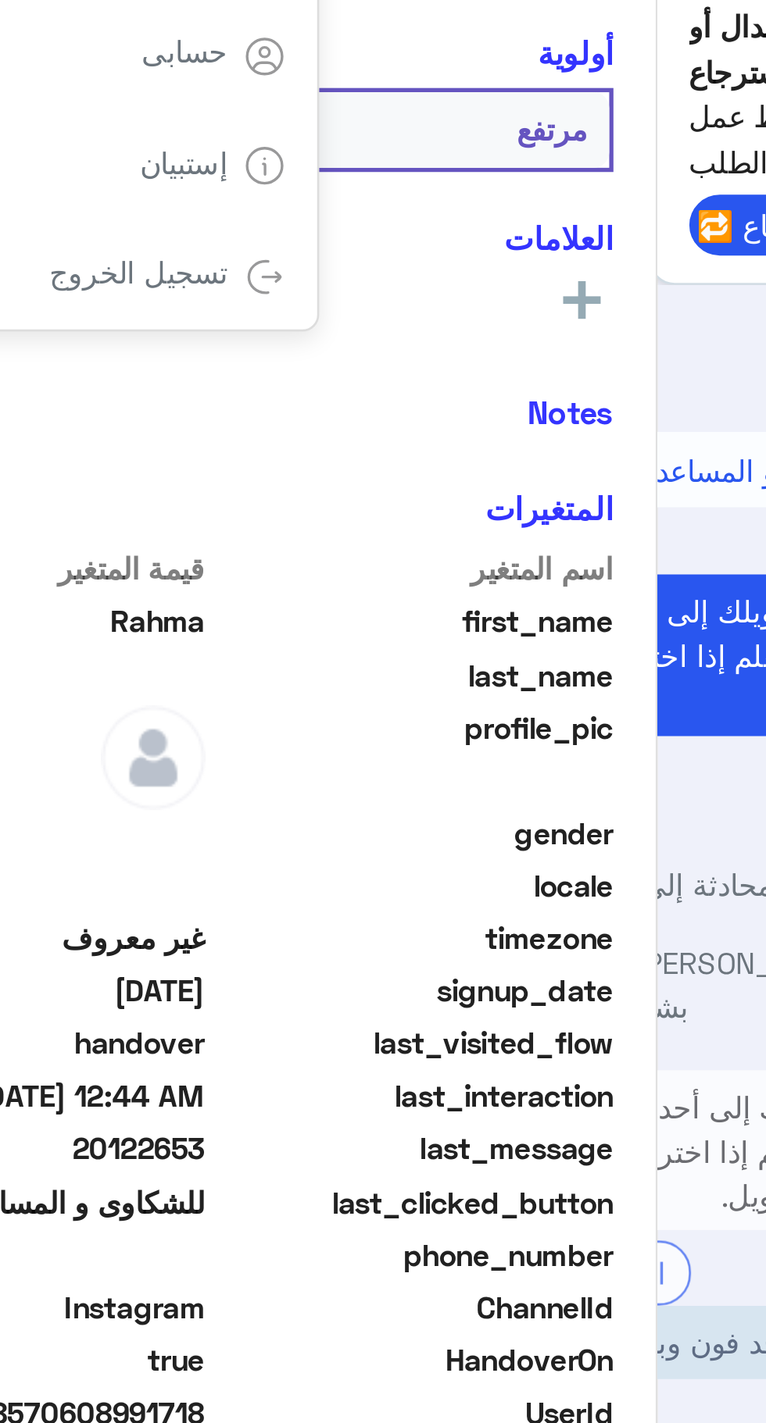
click at [172, 346] on link "تسجيل الخروج" at bounding box center [140, 344] width 66 height 13
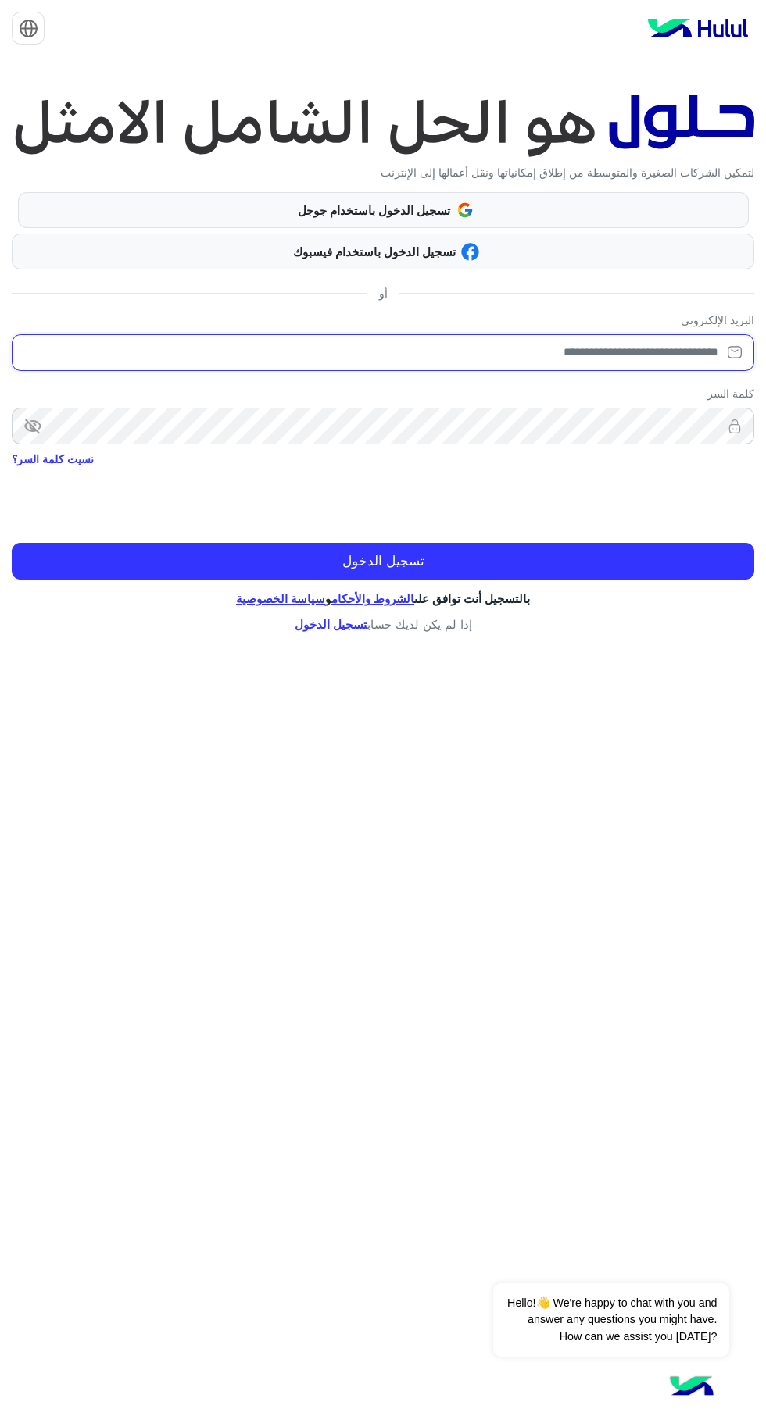
click at [659, 352] on input "email" at bounding box center [383, 352] width 742 height 37
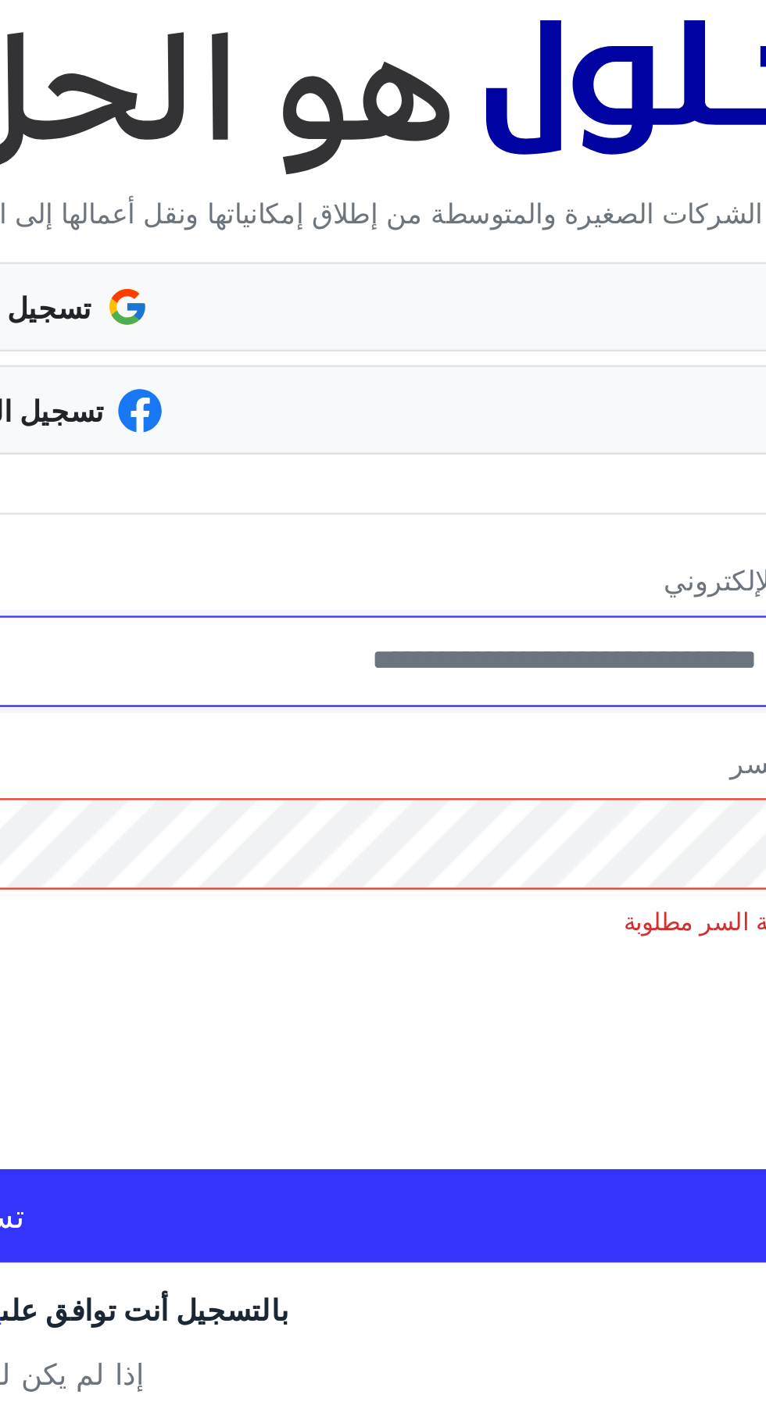
type input "**********"
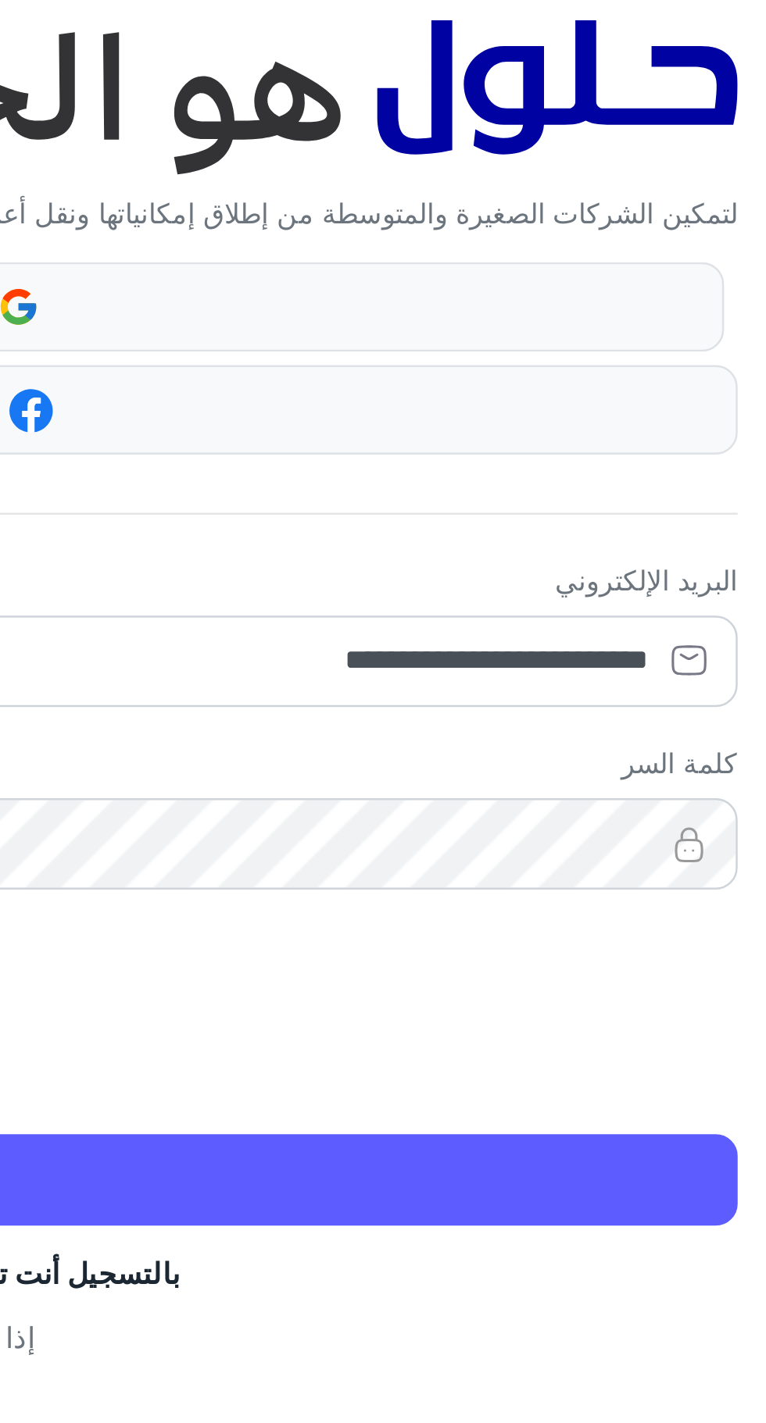
click at [669, 567] on button "تسجيل الدخول" at bounding box center [383, 561] width 742 height 37
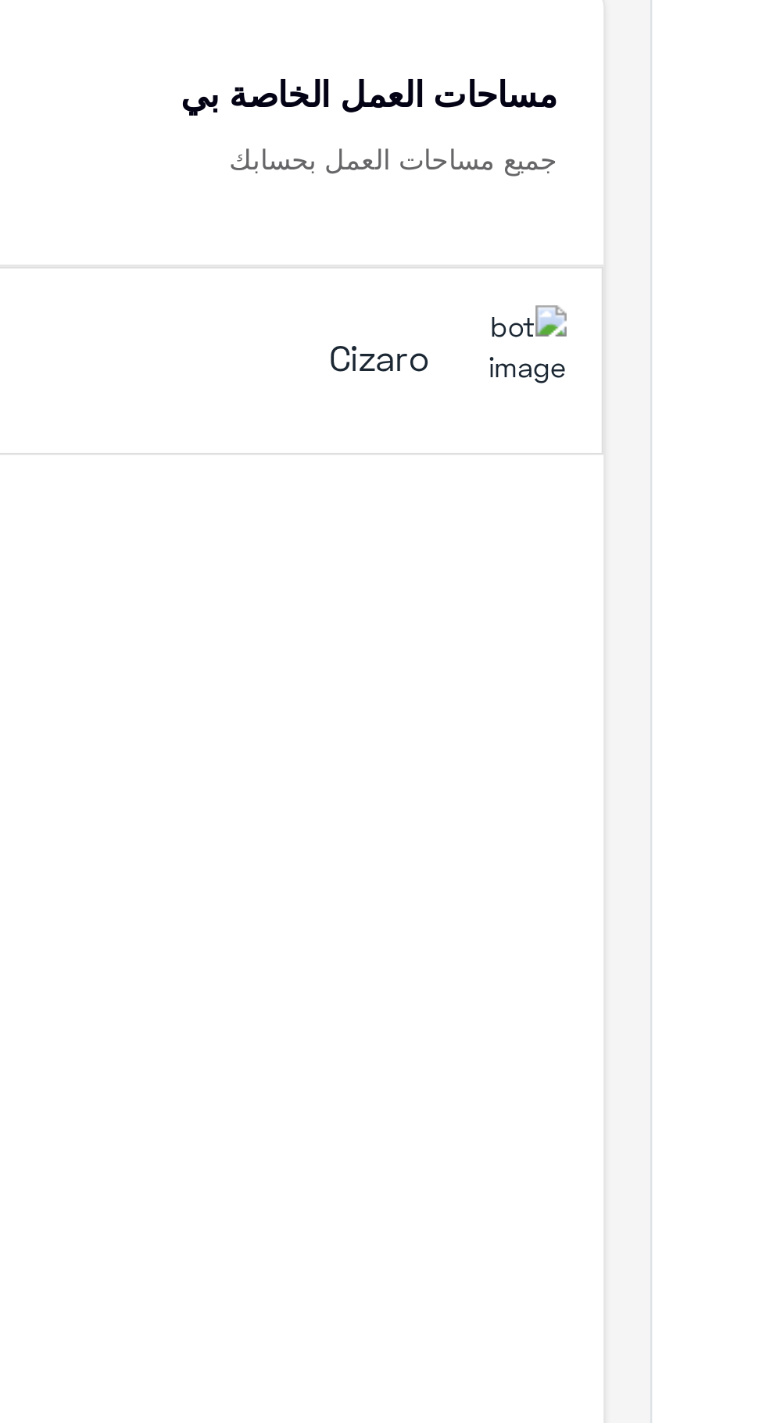
click at [603, 255] on div "Cizaro" at bounding box center [490, 231] width 391 height 45
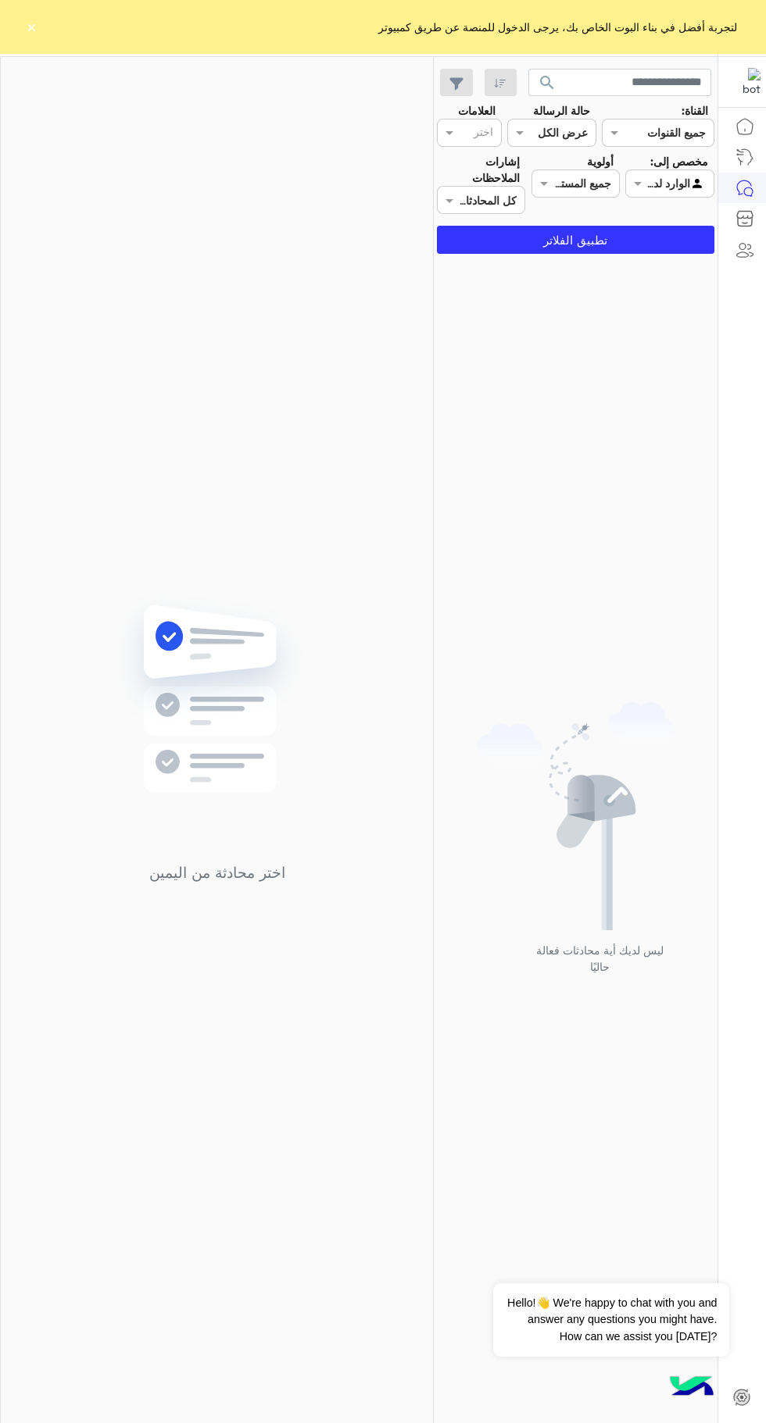
click at [40, 34] on div "لتجربة أفضل في بناء البوت الخاص بك، يرجى الدخول للمنصة عن طريق كمبيوتر ×" at bounding box center [383, 26] width 766 height 53
click at [40, 59] on div "اختر محادثة من اليمين" at bounding box center [217, 743] width 432 height 1373
click at [40, 34] on div "لتجربة أفضل في بناء البوت الخاص بك، يرجى الدخول للمنصة عن طريق كمبيوتر ×" at bounding box center [383, 26] width 766 height 53
click at [33, 32] on button "×" at bounding box center [31, 27] width 16 height 16
